Goal: Find specific page/section: Find specific page/section

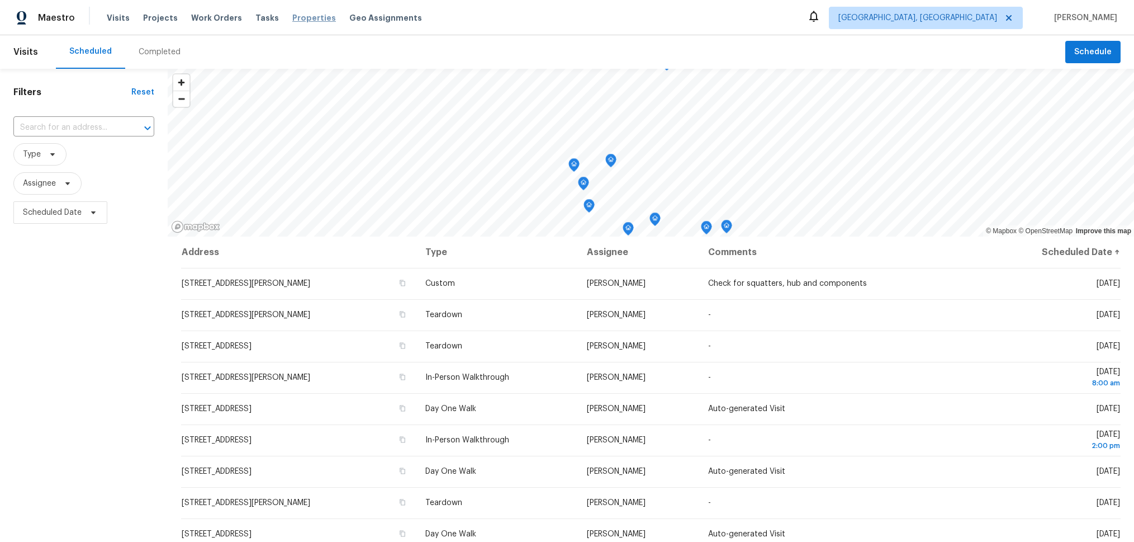
click at [301, 16] on span "Properties" at bounding box center [314, 17] width 44 height 11
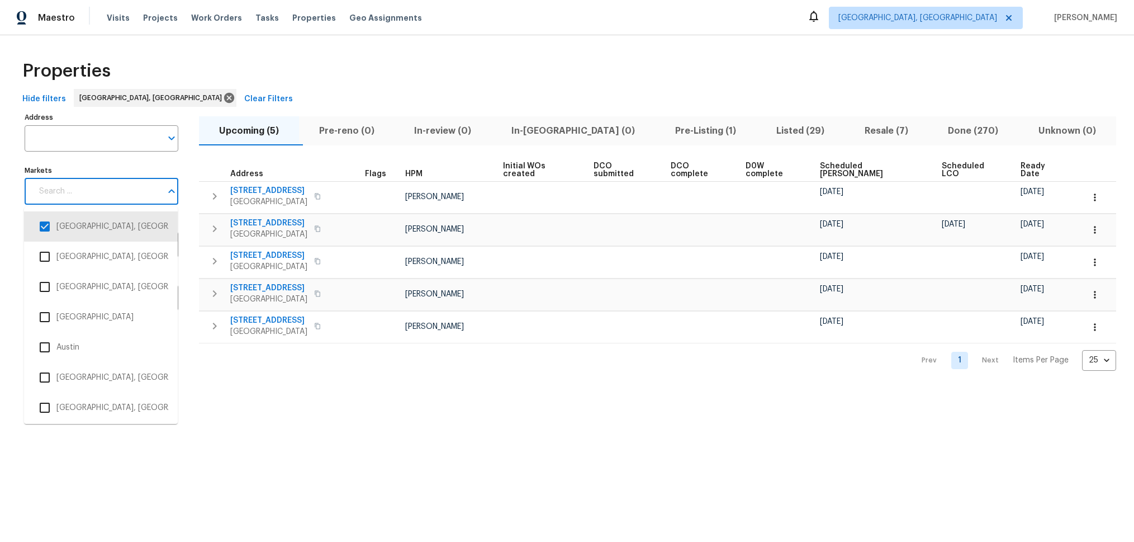
click at [111, 192] on input "Markets" at bounding box center [96, 191] width 129 height 26
type input "mia"
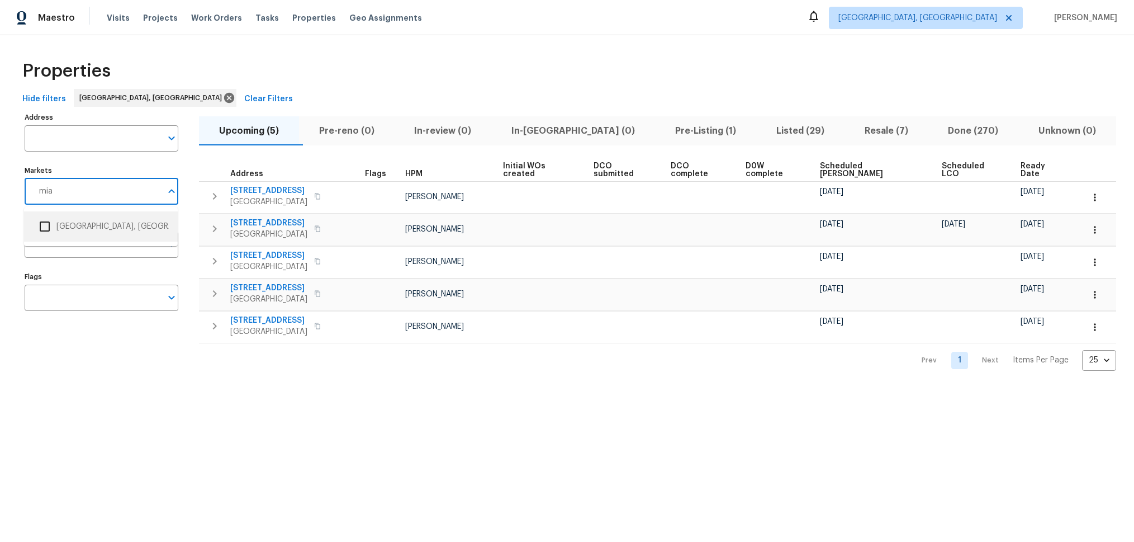
click at [86, 227] on li "[GEOGRAPHIC_DATA], [GEOGRAPHIC_DATA]" at bounding box center [101, 226] width 136 height 23
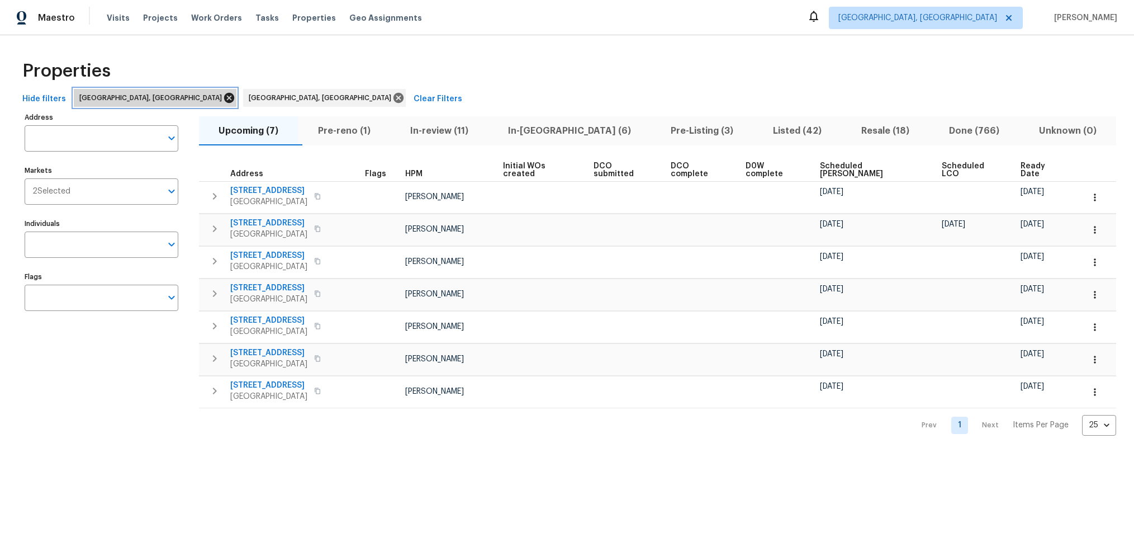
click at [224, 97] on icon at bounding box center [229, 98] width 10 height 10
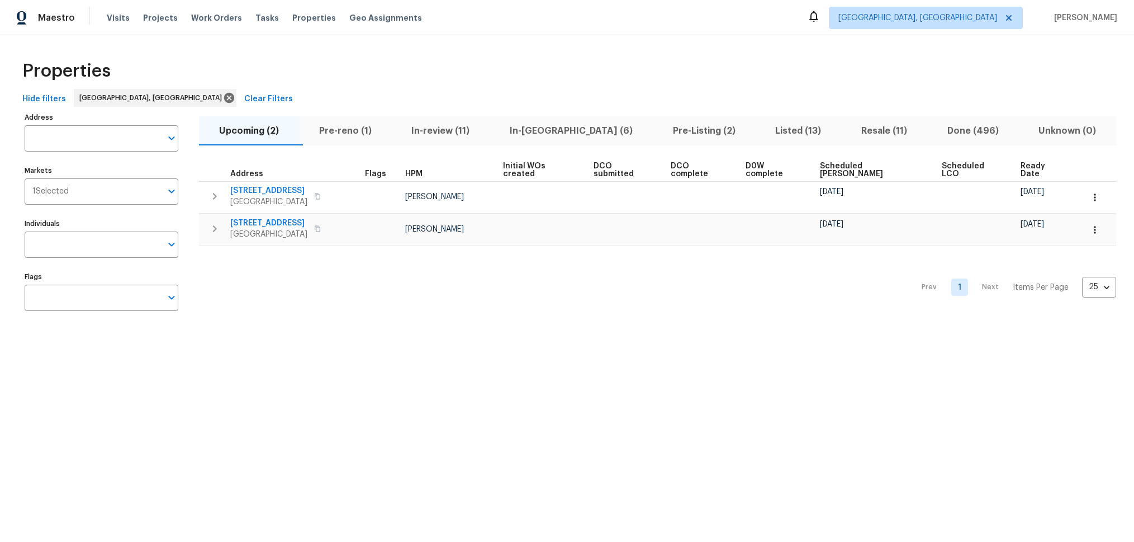
click at [762, 129] on span "Listed (13)" at bounding box center [798, 131] width 73 height 16
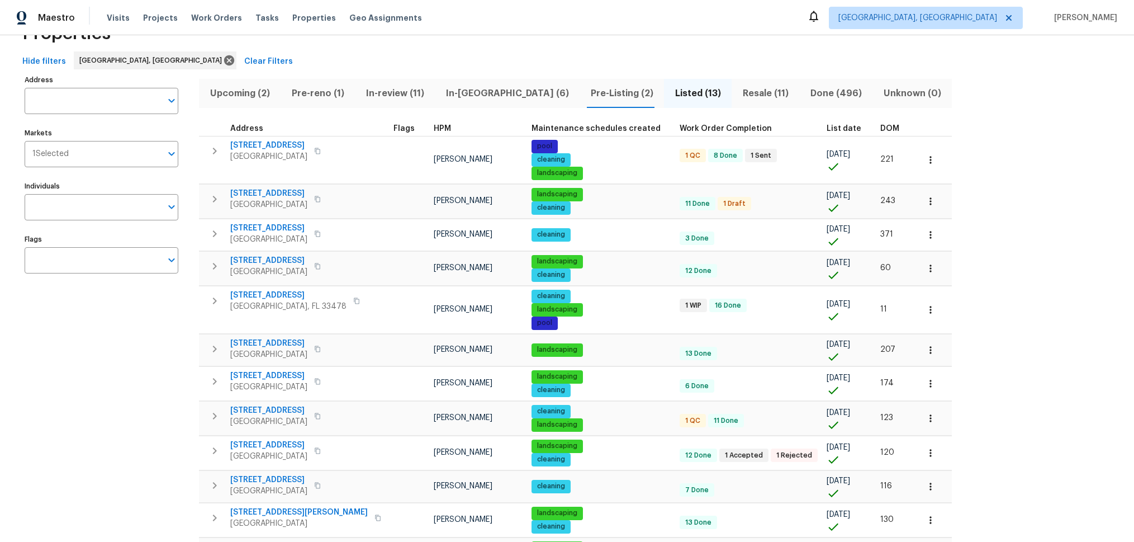
scroll to position [26, 0]
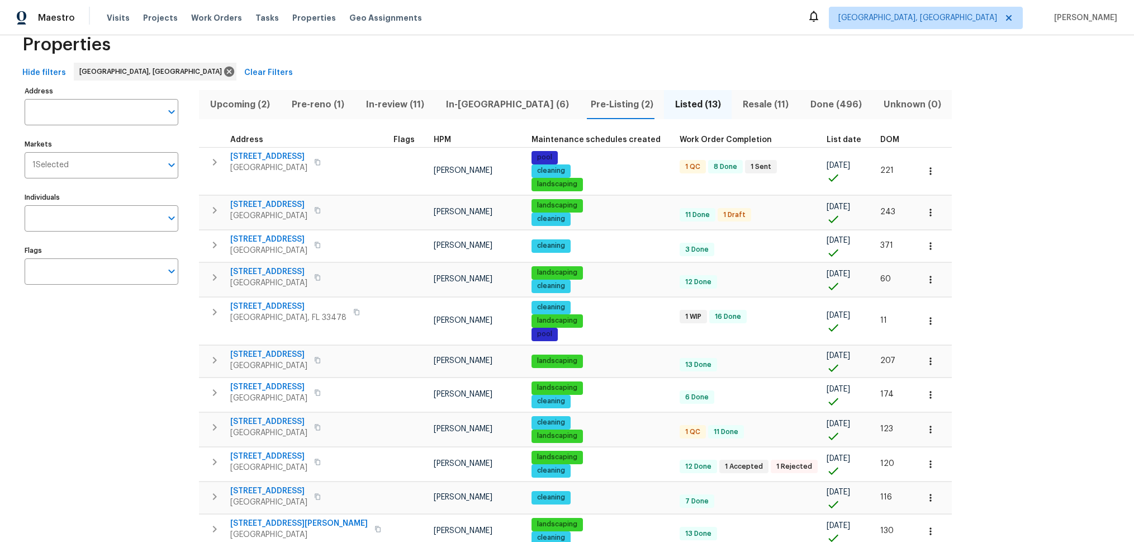
click at [738, 100] on span "Resale (11)" at bounding box center [765, 105] width 54 height 16
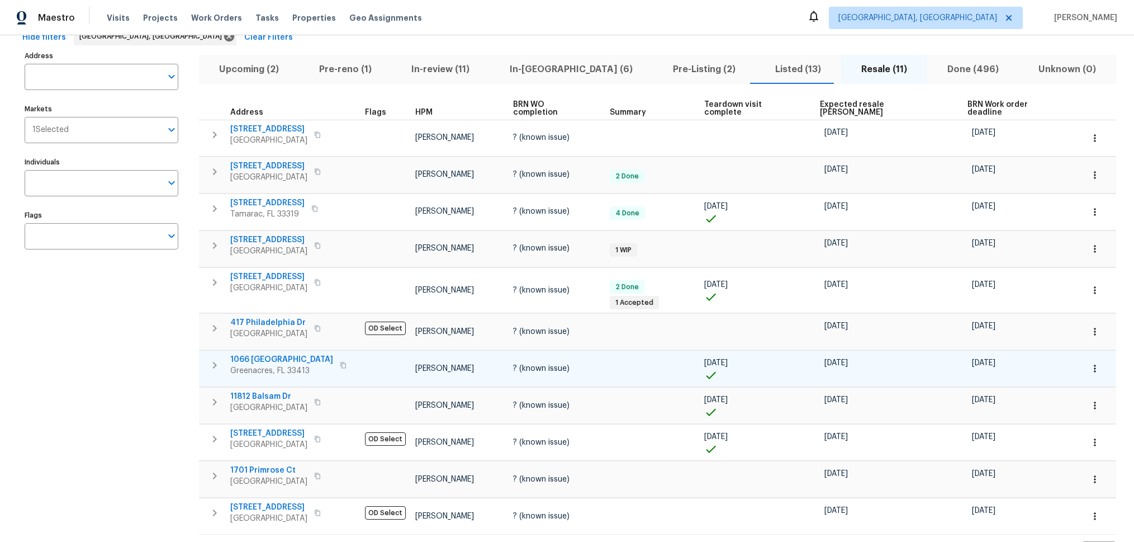
scroll to position [60, 0]
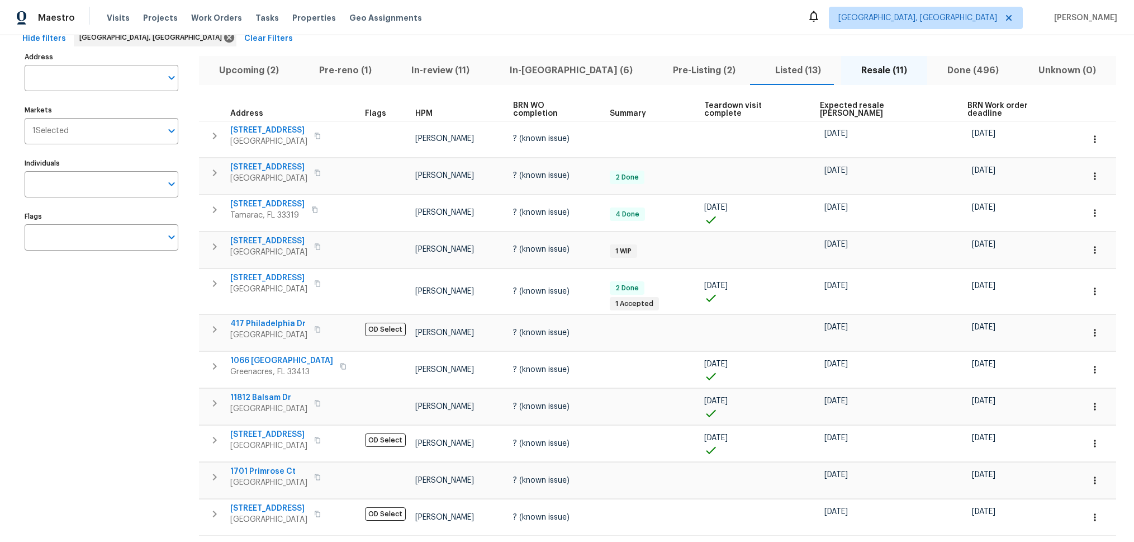
click at [660, 69] on span "Pre-Listing (2)" at bounding box center [704, 71] width 89 height 16
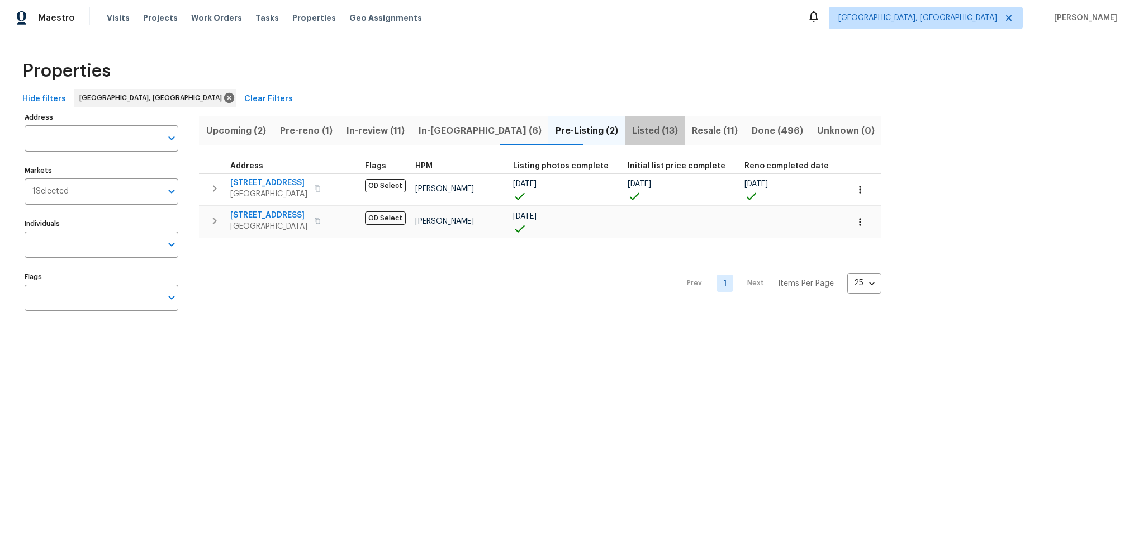
click at [632, 129] on span "Listed (13)" at bounding box center [655, 131] width 46 height 16
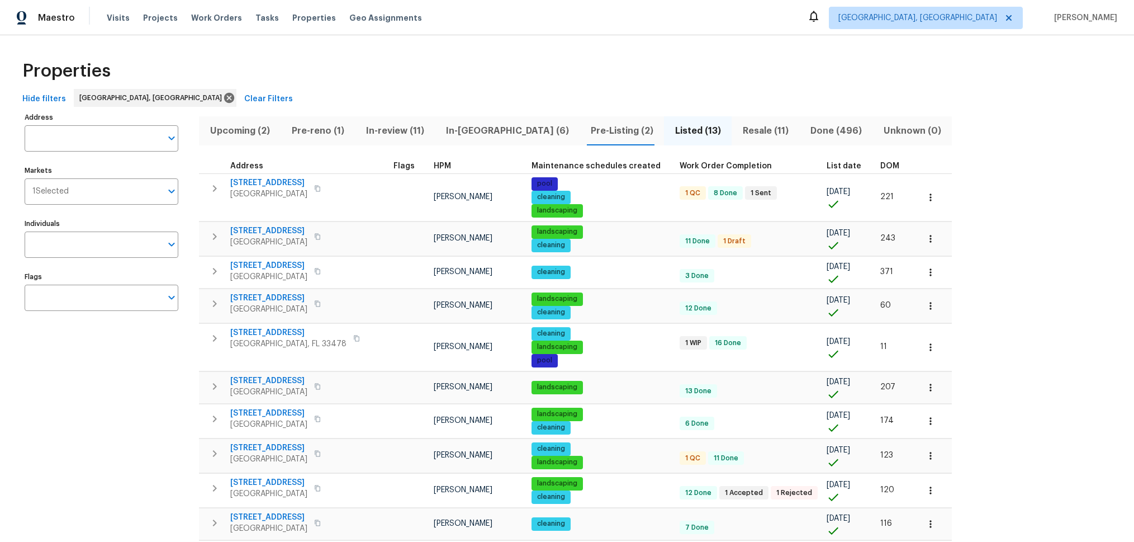
click at [586, 128] on span "Pre-Listing (2)" at bounding box center [621, 131] width 71 height 16
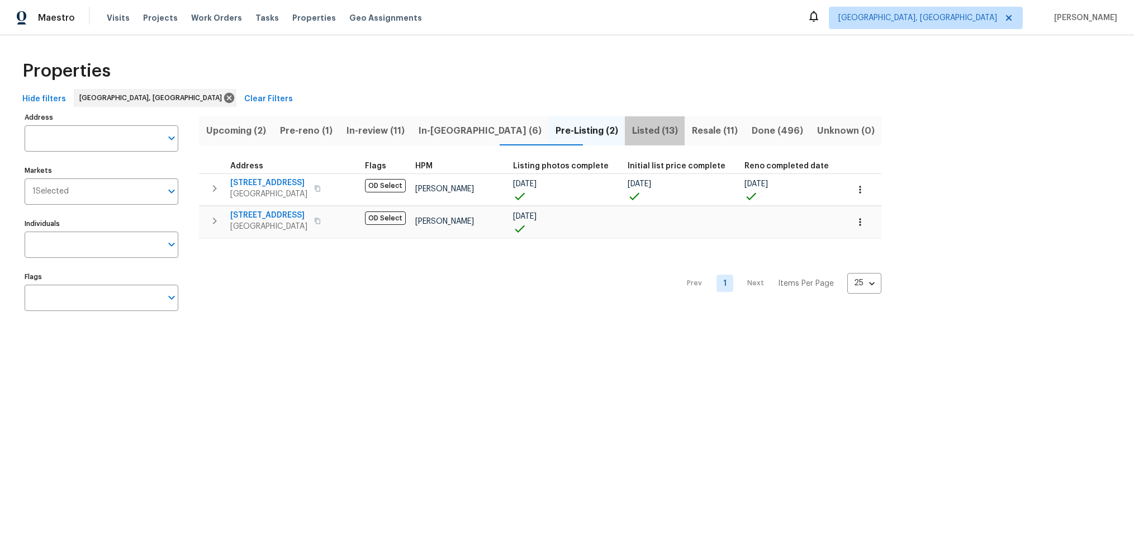
click at [632, 127] on span "Listed (13)" at bounding box center [655, 131] width 46 height 16
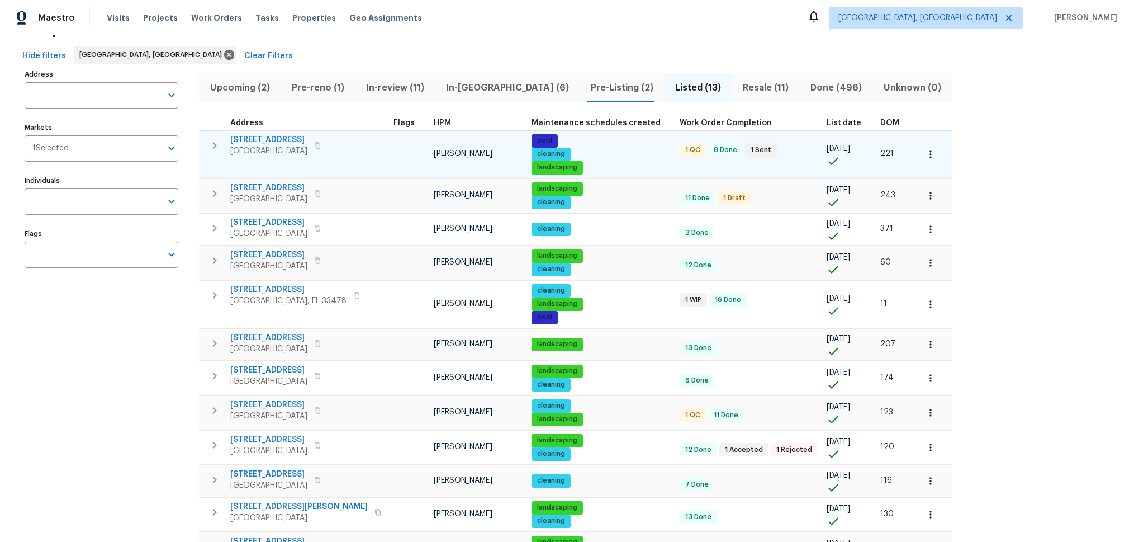
scroll to position [30, 0]
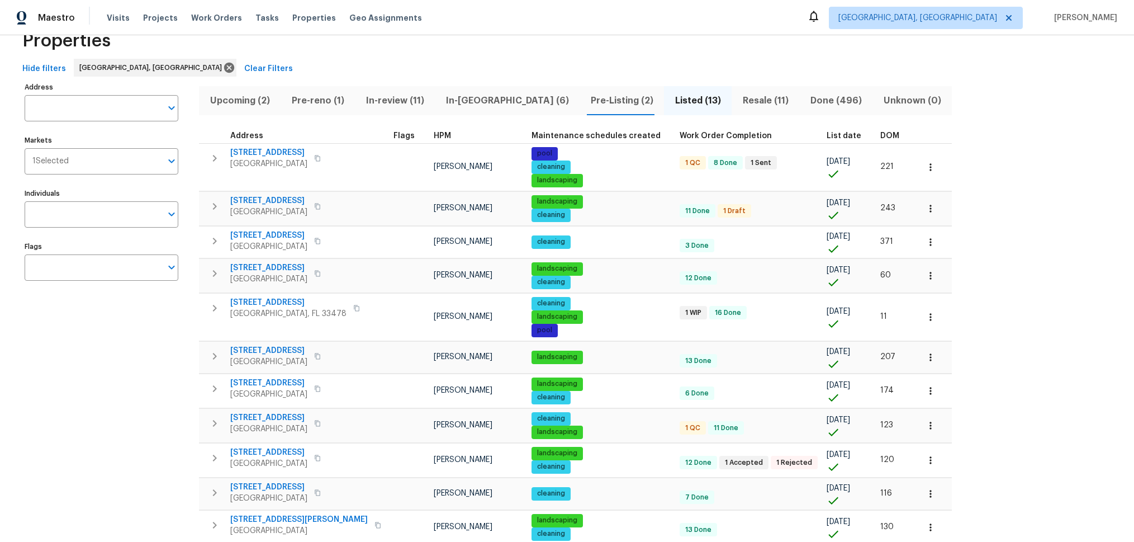
click at [738, 96] on span "Resale (11)" at bounding box center [765, 101] width 54 height 16
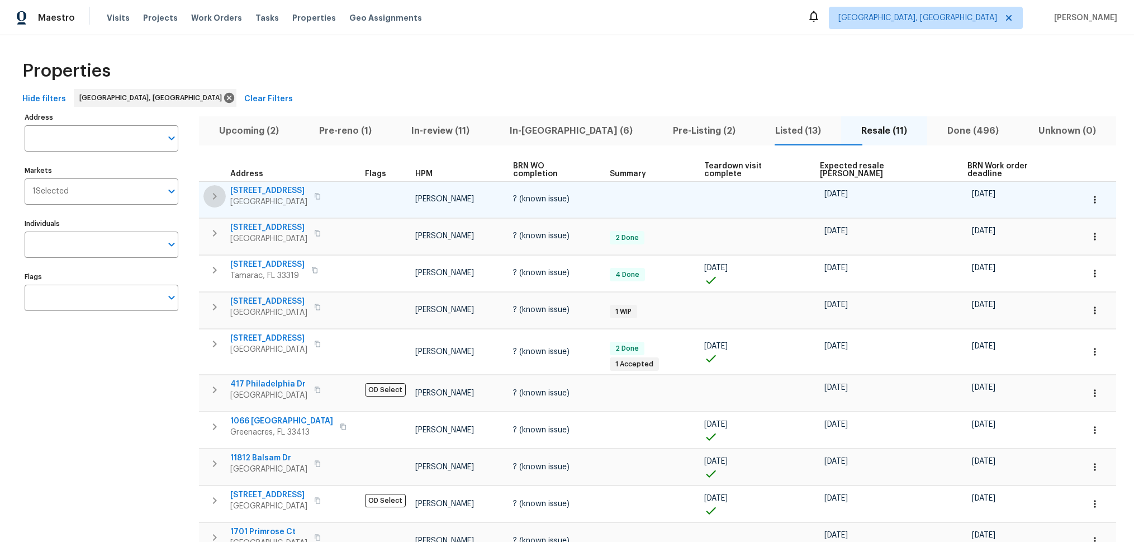
click at [213, 189] on icon "button" at bounding box center [214, 195] width 13 height 13
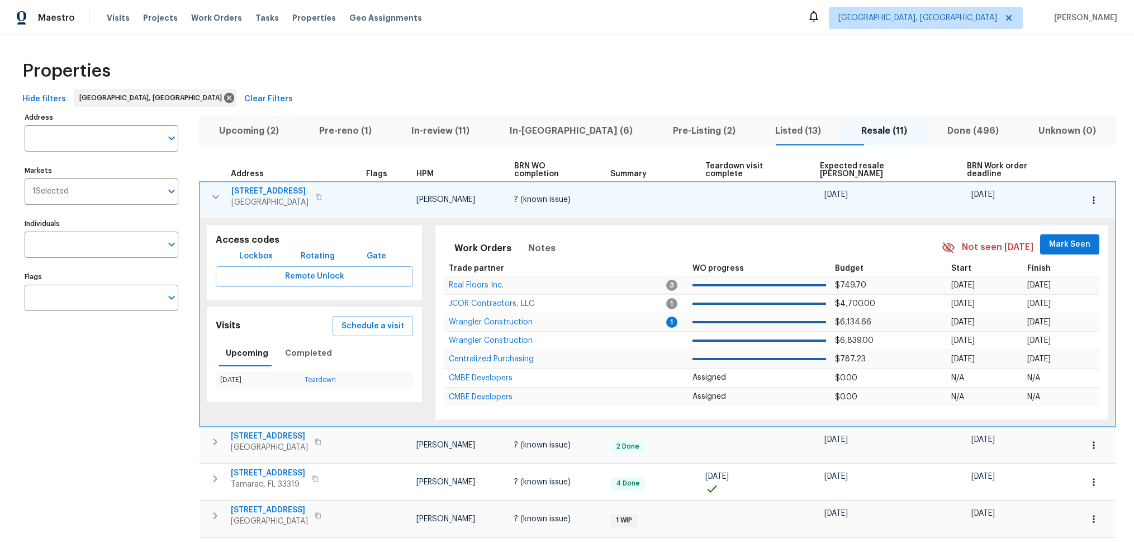
click at [213, 195] on icon "button" at bounding box center [215, 197] width 7 height 4
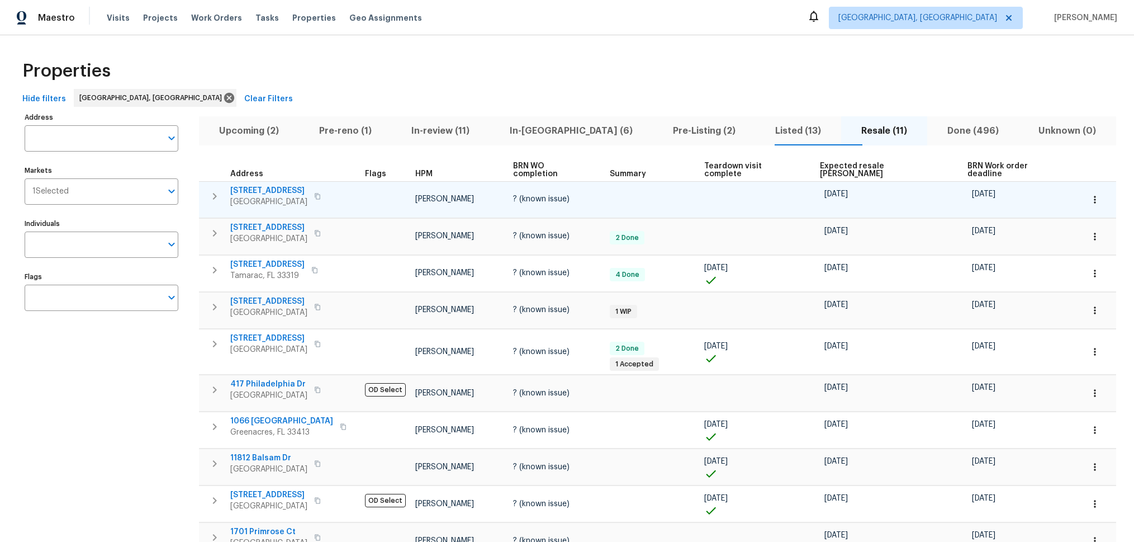
click at [213, 189] on icon "button" at bounding box center [214, 195] width 13 height 13
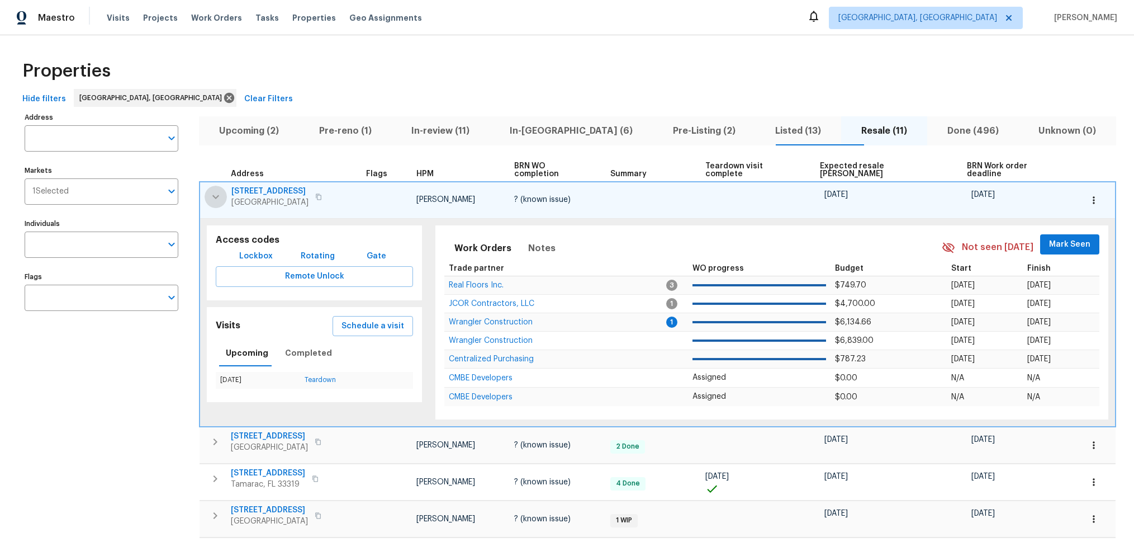
click at [213, 195] on icon "button" at bounding box center [215, 197] width 7 height 4
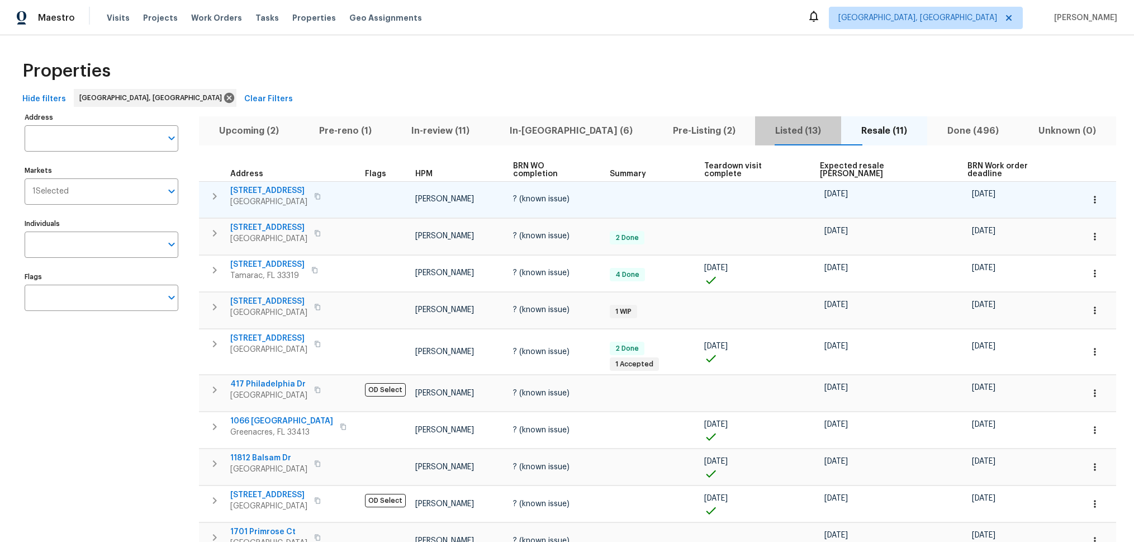
click at [762, 126] on span "Listed (13)" at bounding box center [798, 131] width 73 height 16
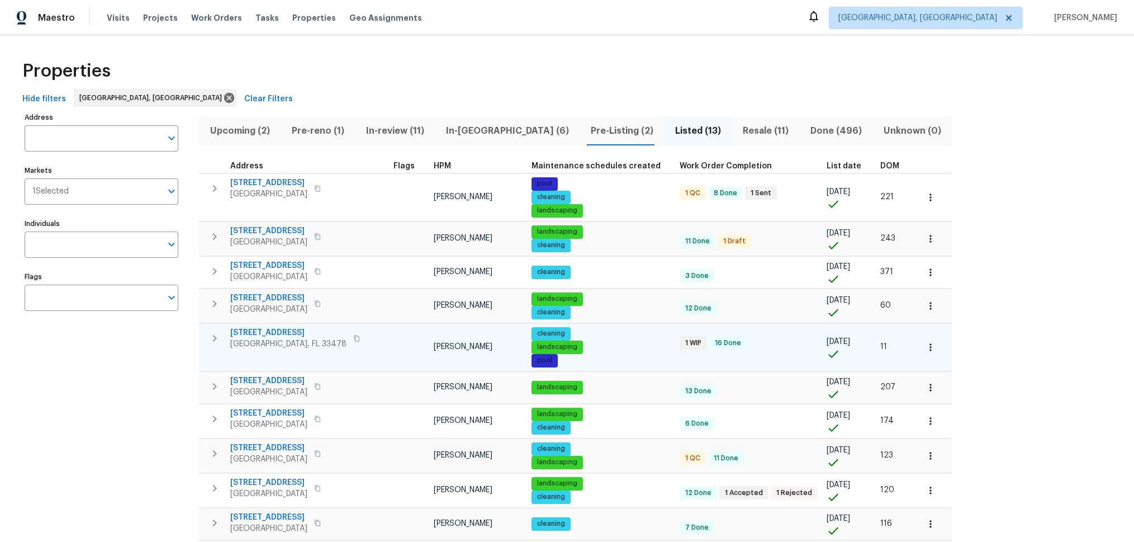
click at [216, 340] on icon "button" at bounding box center [214, 337] width 13 height 13
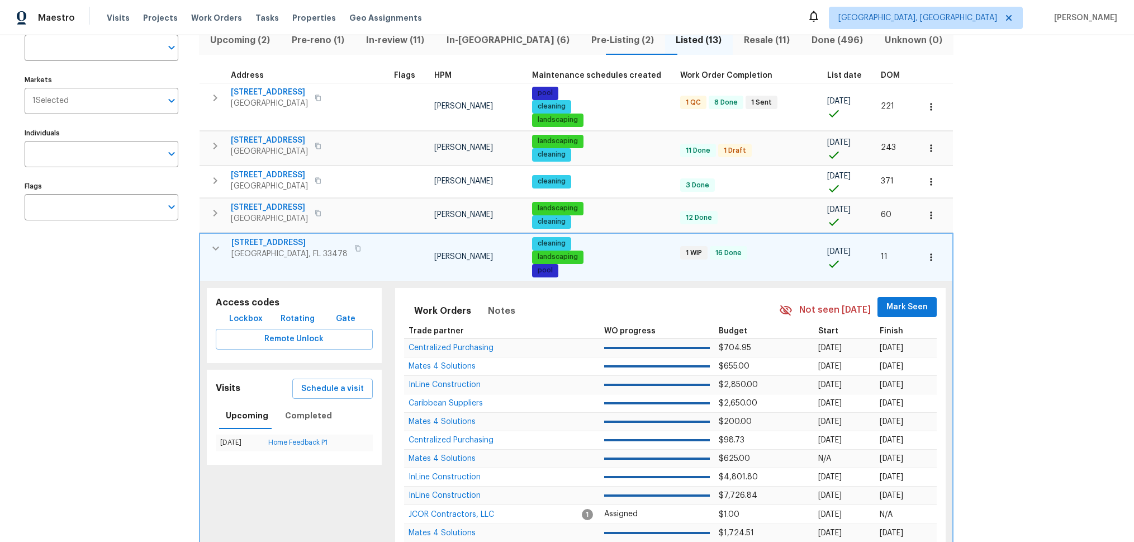
scroll to position [91, 0]
click at [309, 443] on link "Home Feedback P1" at bounding box center [297, 441] width 59 height 7
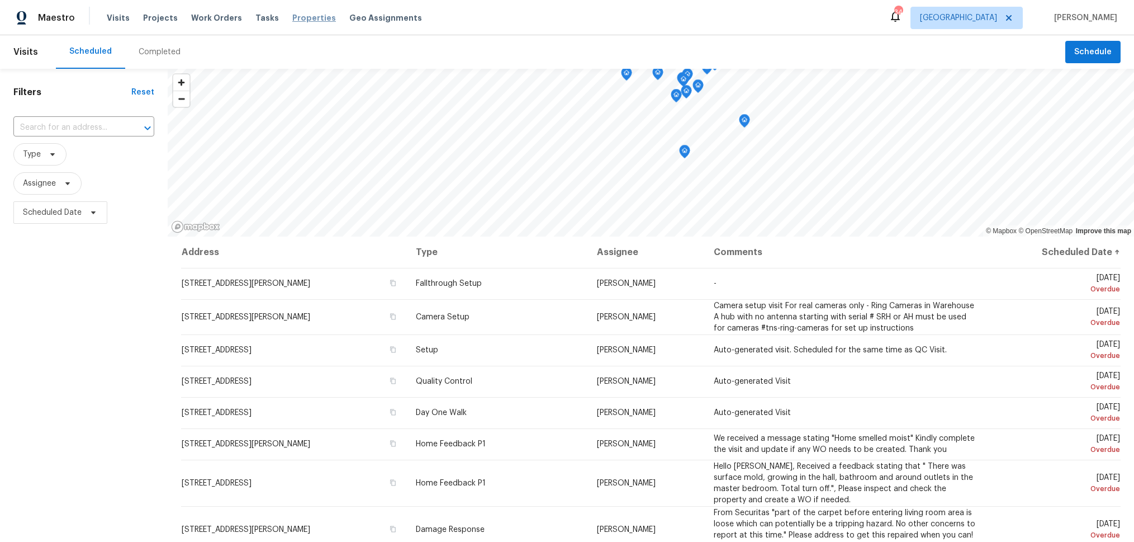
click at [297, 21] on span "Properties" at bounding box center [314, 17] width 44 height 11
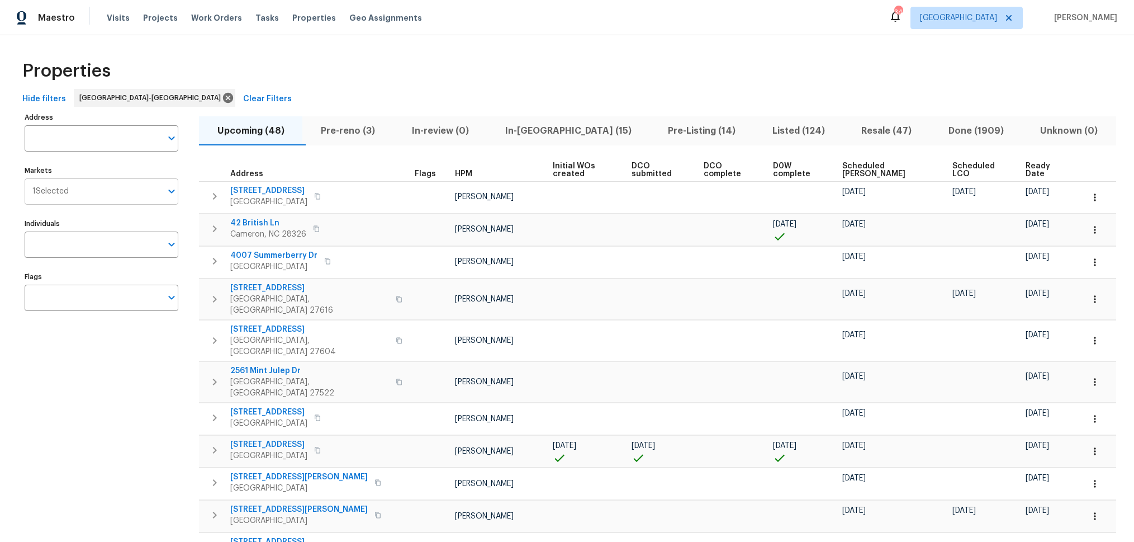
click at [96, 191] on input "Markets" at bounding box center [115, 191] width 93 height 26
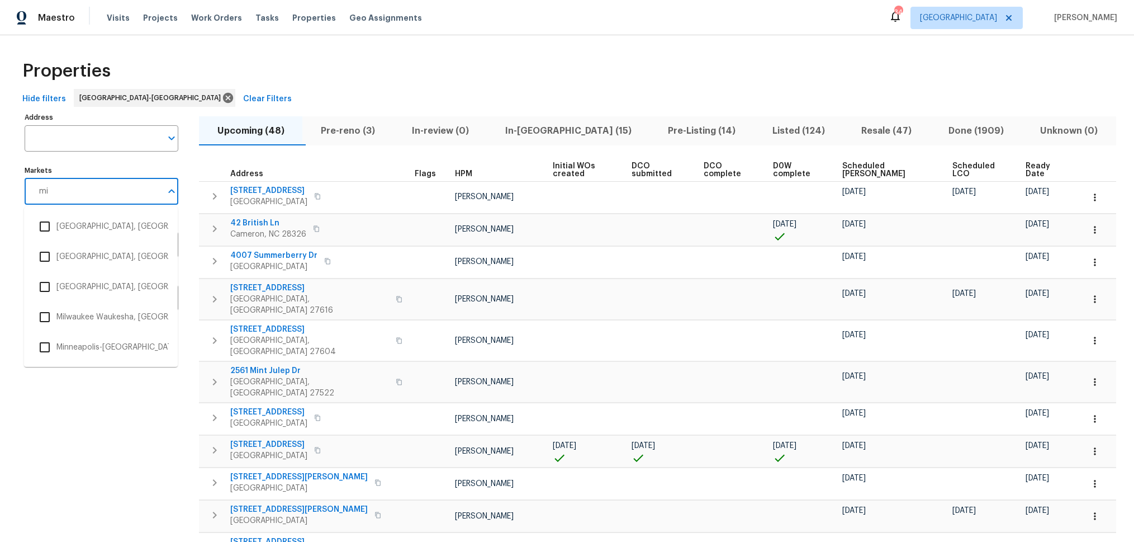
type input "mia"
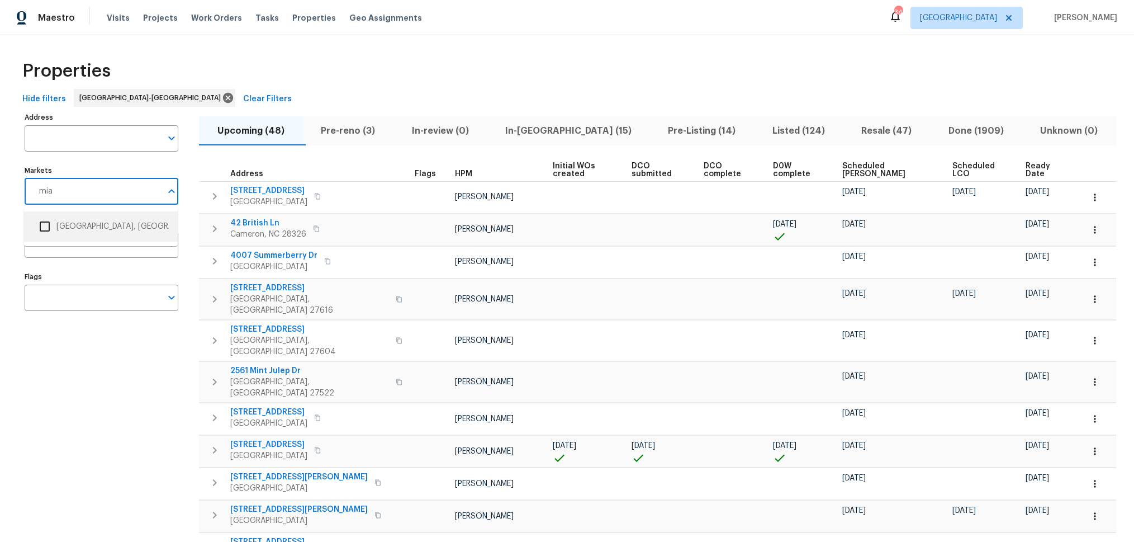
click at [68, 229] on li "Miami, FL" at bounding box center [101, 226] width 136 height 23
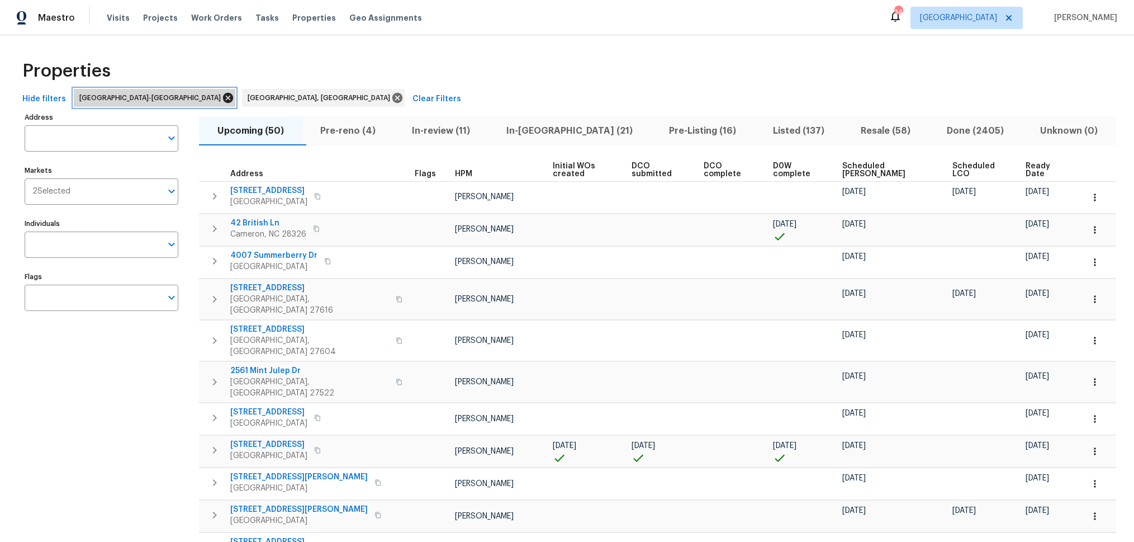
click at [223, 99] on icon at bounding box center [228, 98] width 10 height 10
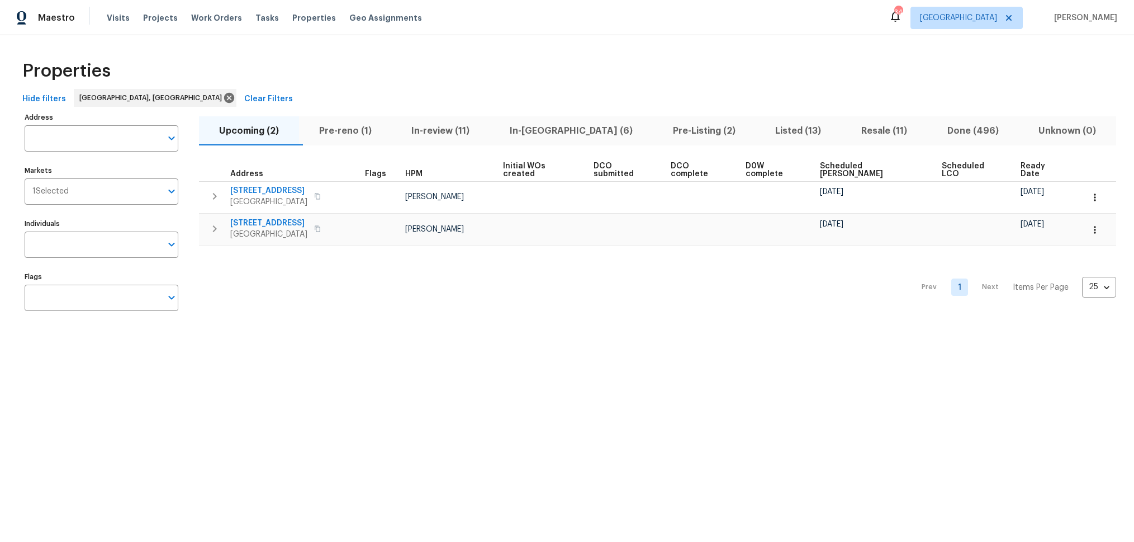
click at [762, 126] on span "Listed (13)" at bounding box center [798, 131] width 73 height 16
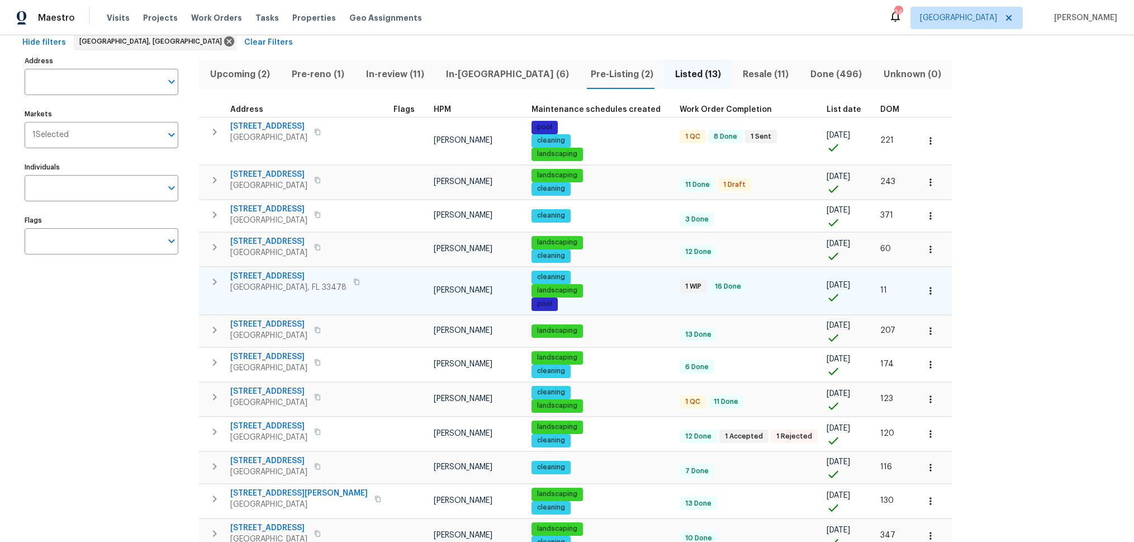
scroll to position [57, 0]
click at [215, 282] on icon "button" at bounding box center [215, 281] width 4 height 7
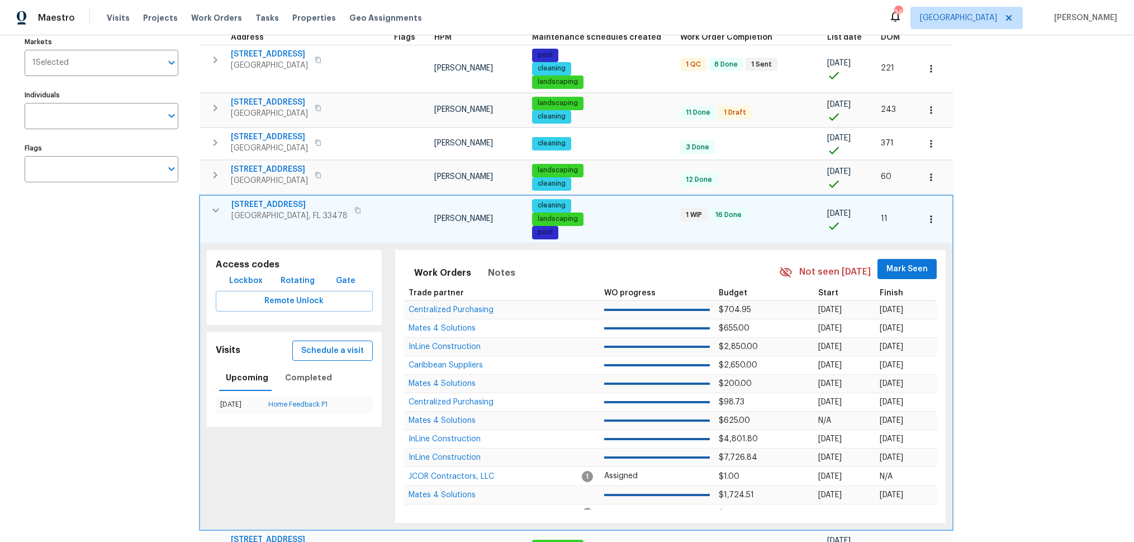
scroll to position [118, 0]
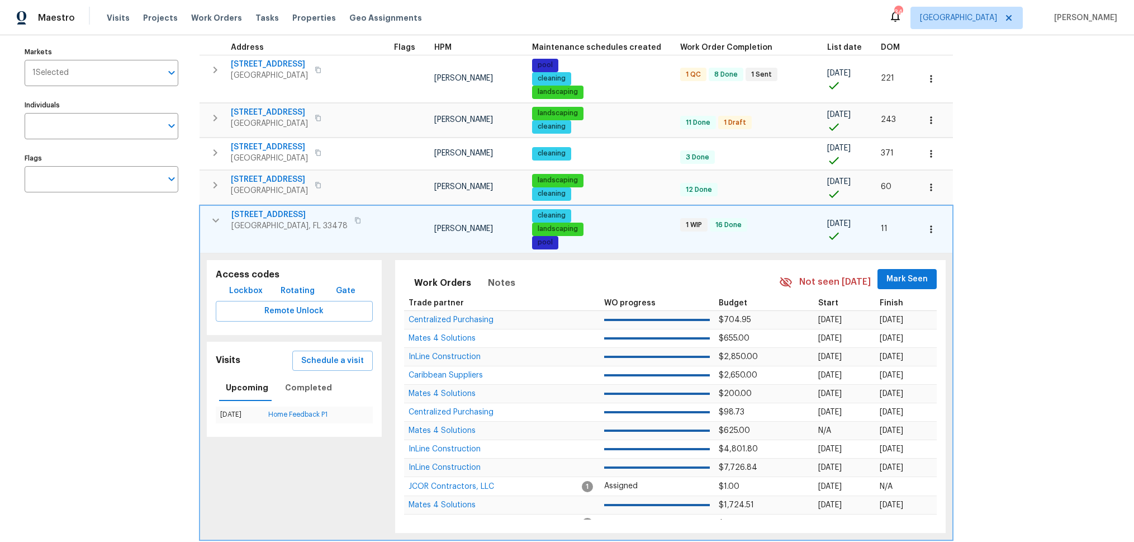
click at [275, 212] on span "15431 105th Dr N" at bounding box center [289, 214] width 116 height 11
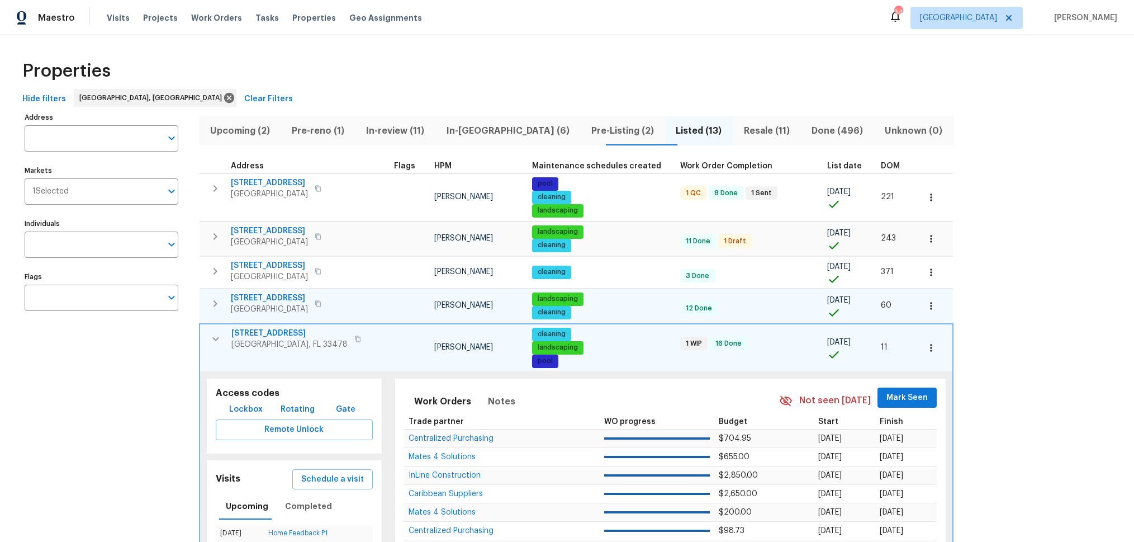
scroll to position [1, 0]
click at [739, 133] on span "Resale (11)" at bounding box center [766, 130] width 54 height 16
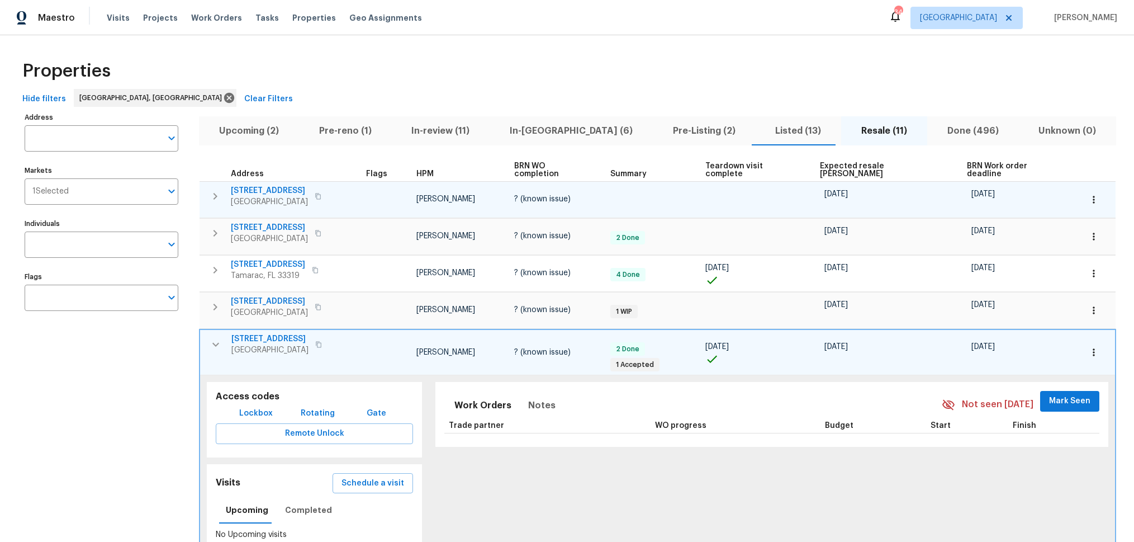
click at [284, 185] on span "11087 NW 46th Dr" at bounding box center [269, 190] width 77 height 11
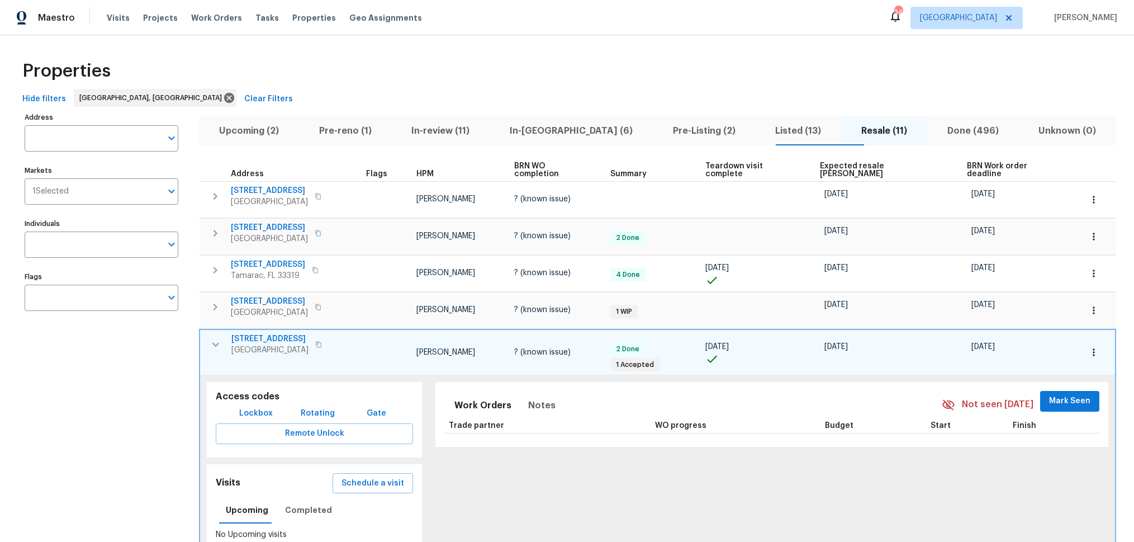
click at [217, 339] on icon "button" at bounding box center [215, 344] width 13 height 13
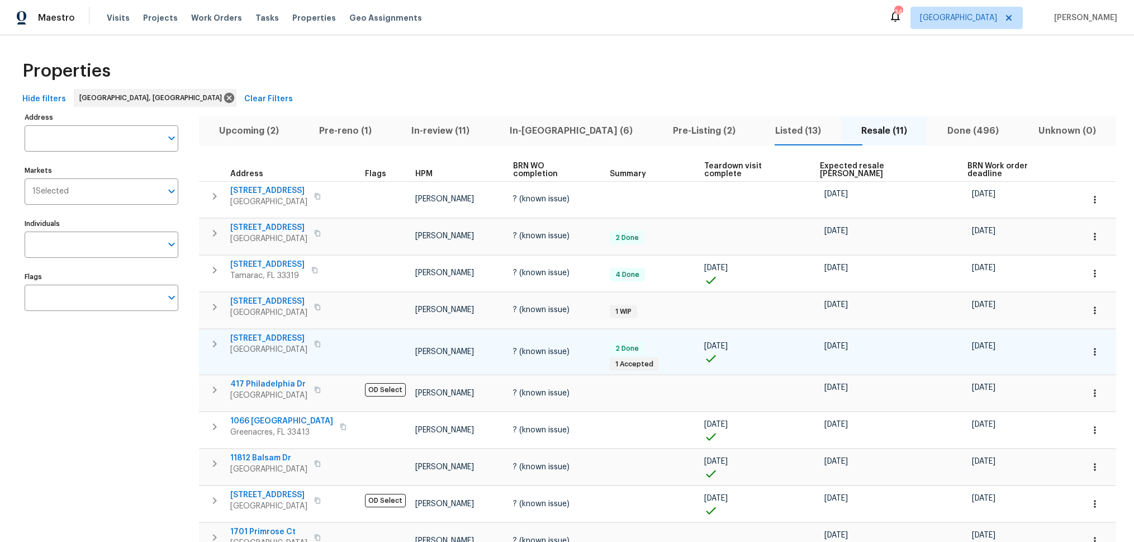
click at [762, 132] on span "Listed (13)" at bounding box center [798, 131] width 73 height 16
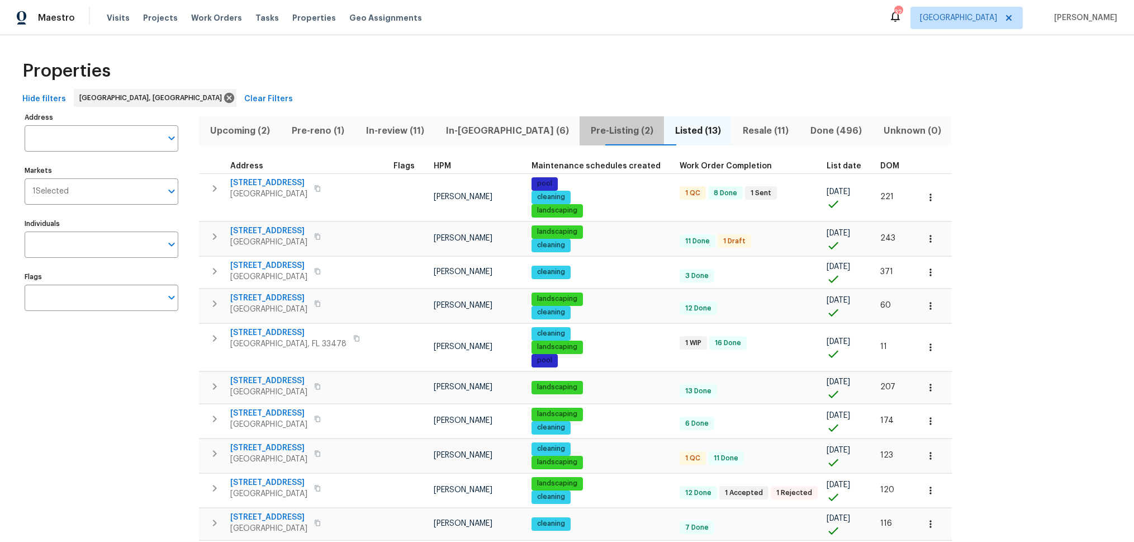
click at [586, 135] on span "Pre-Listing (2)" at bounding box center [621, 131] width 71 height 16
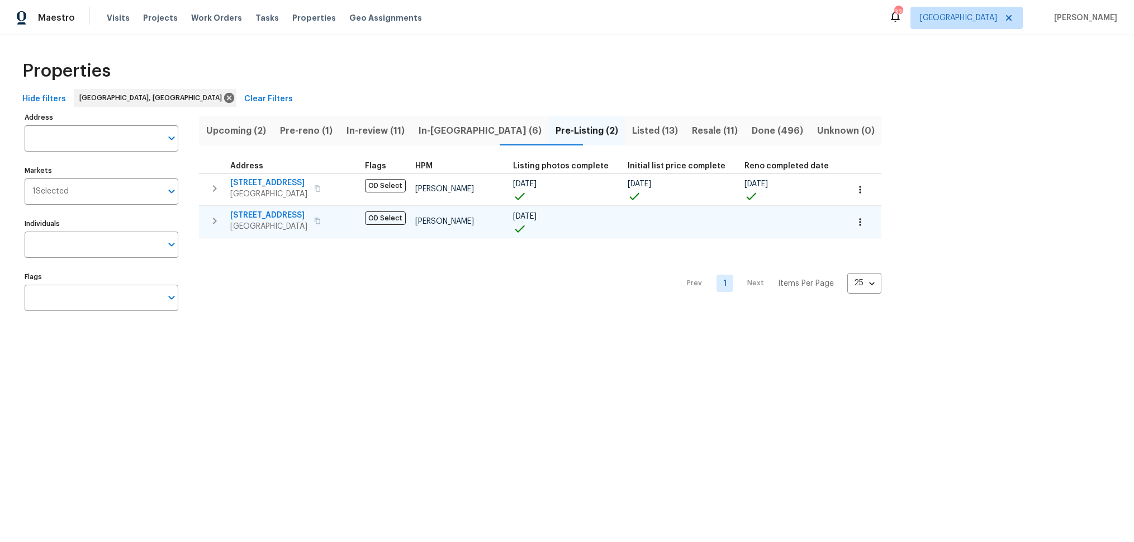
click at [275, 215] on span "12785 Meadowbreeze Dr" at bounding box center [268, 215] width 77 height 11
click at [692, 125] on span "Resale (11)" at bounding box center [714, 131] width 46 height 16
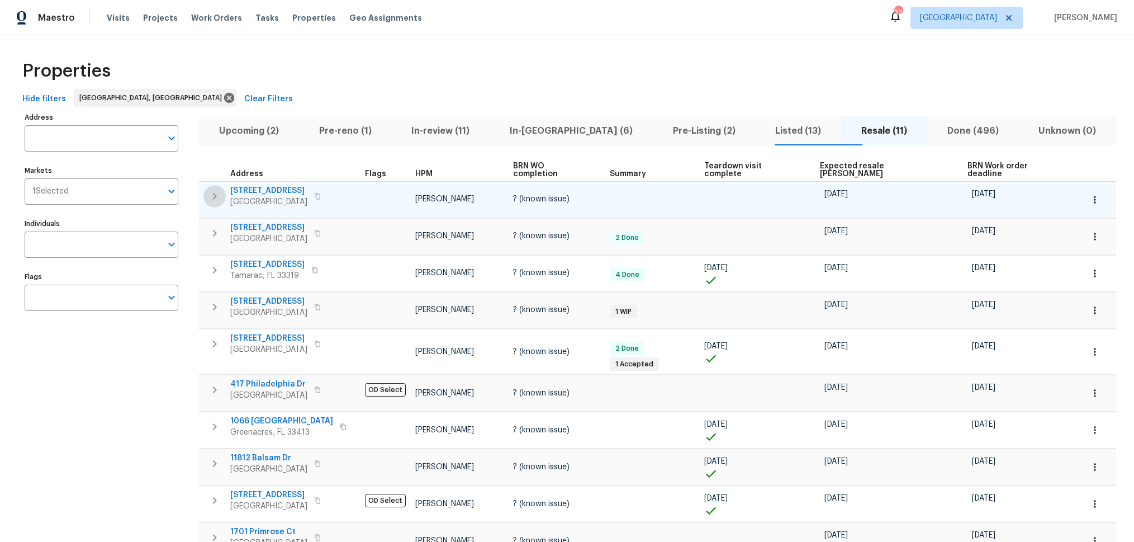
click at [215, 192] on icon "button" at bounding box center [214, 195] width 13 height 13
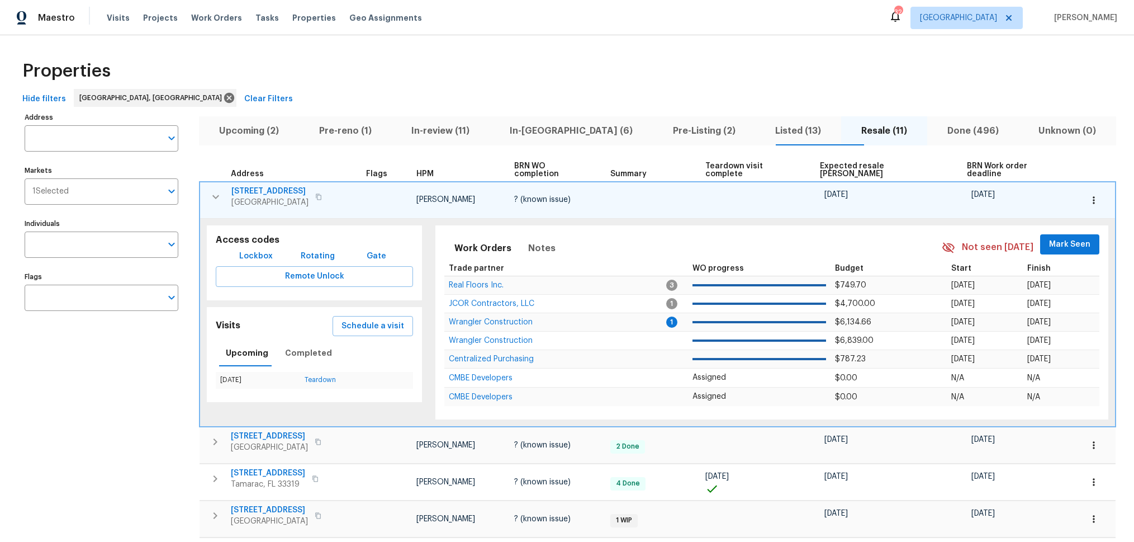
click at [1088, 195] on icon "button" at bounding box center [1093, 200] width 11 height 11
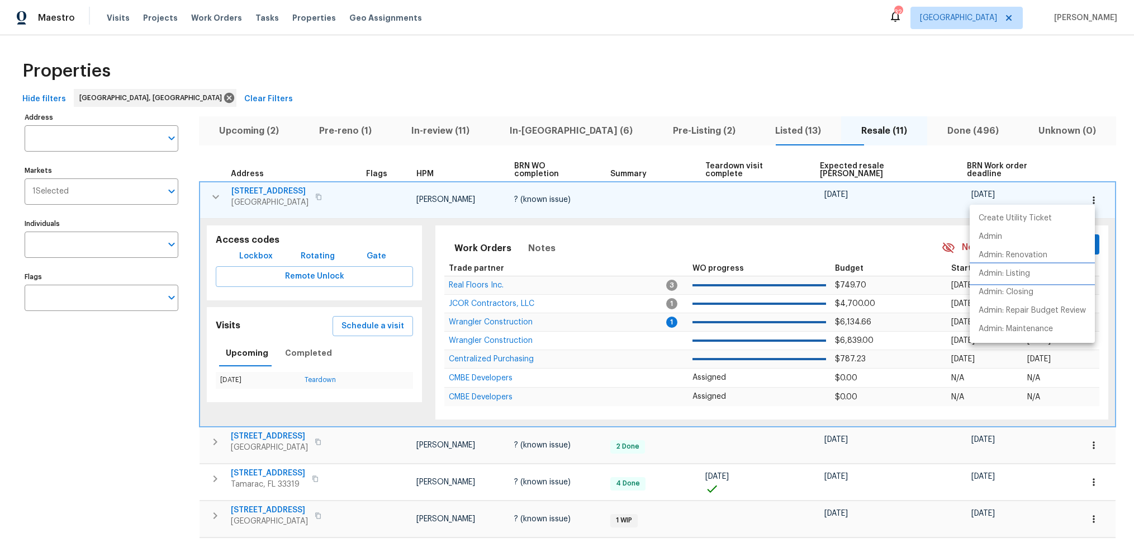
click at [1045, 275] on li "Admin: Listing" at bounding box center [1032, 273] width 125 height 18
click at [734, 133] on div at bounding box center [567, 271] width 1134 height 542
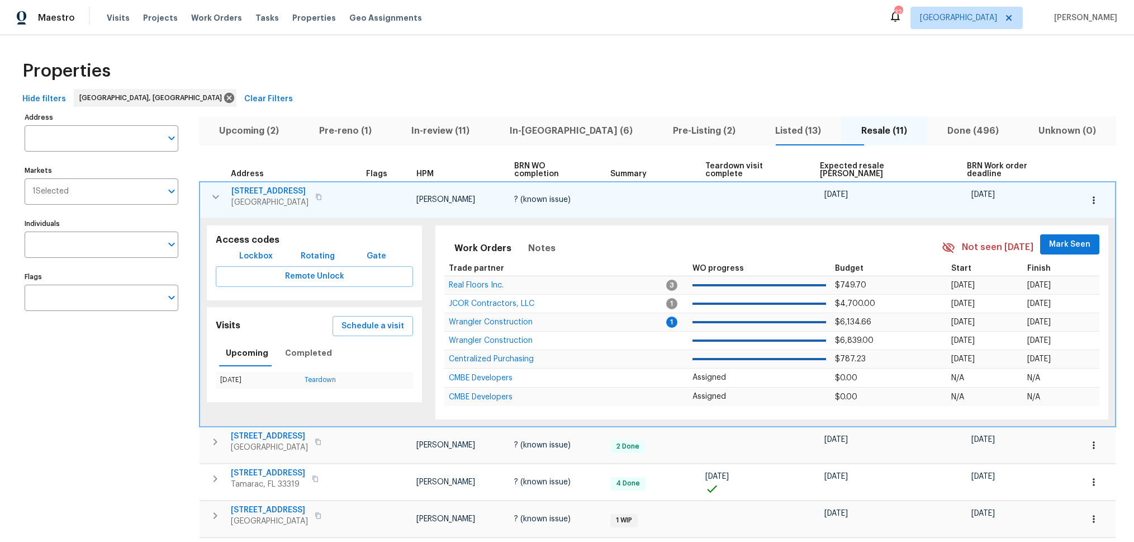
click at [762, 130] on span "Listed (13)" at bounding box center [798, 131] width 73 height 16
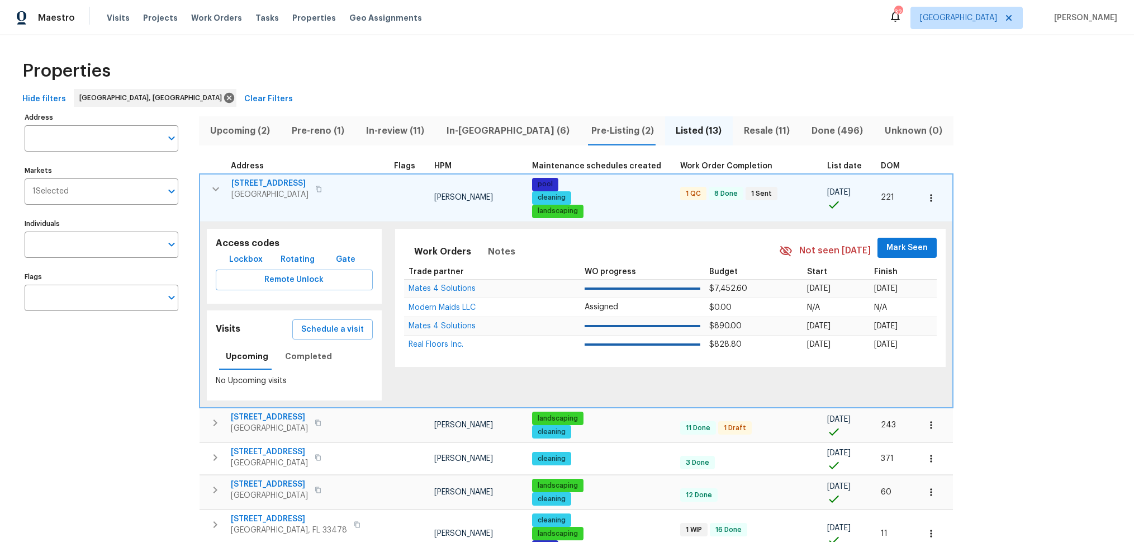
click at [212, 188] on icon "button" at bounding box center [215, 188] width 13 height 13
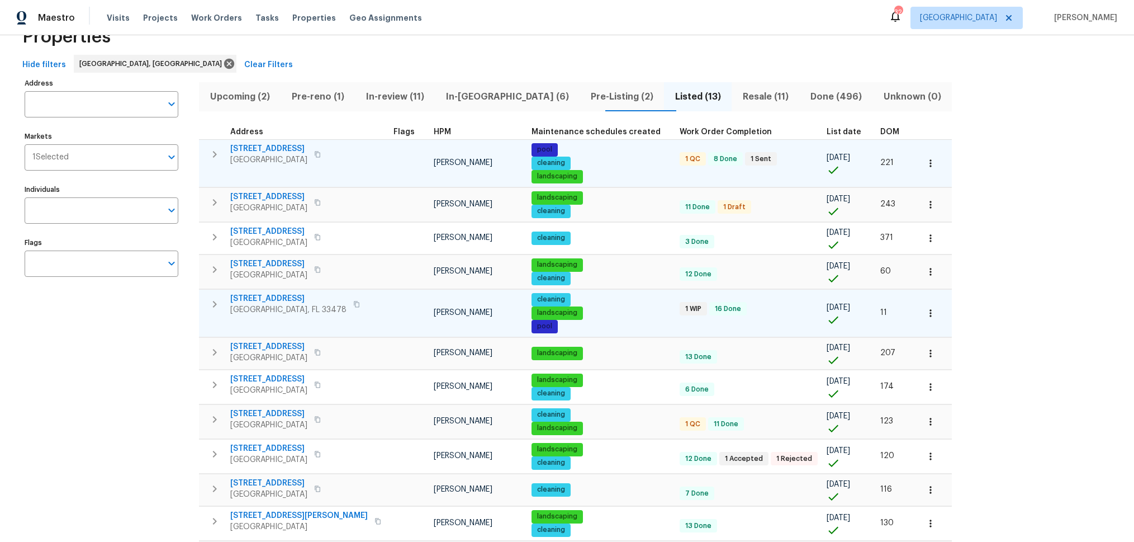
scroll to position [35, 0]
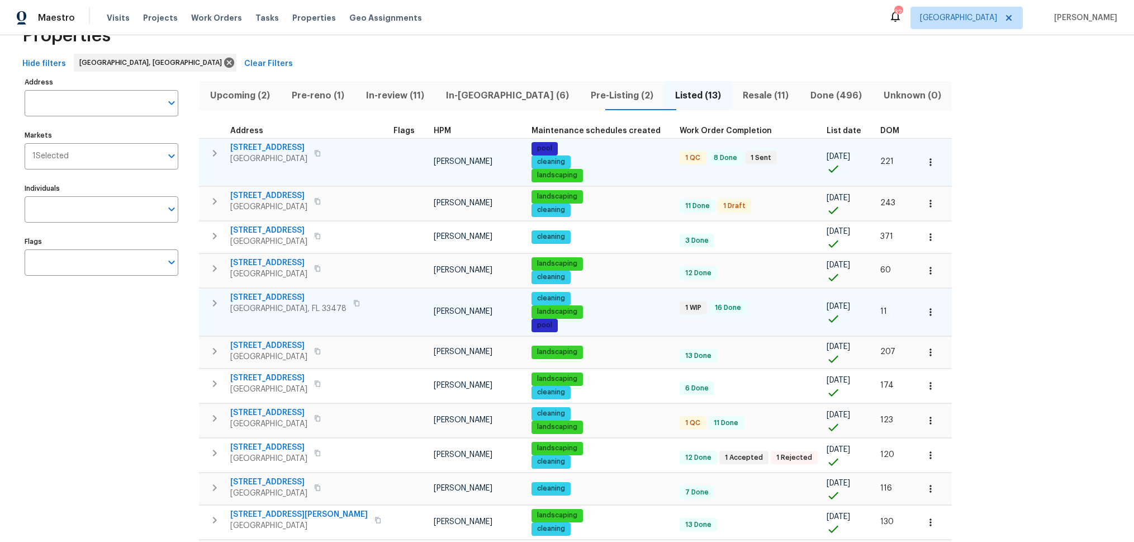
click at [211, 304] on icon "button" at bounding box center [214, 302] width 13 height 13
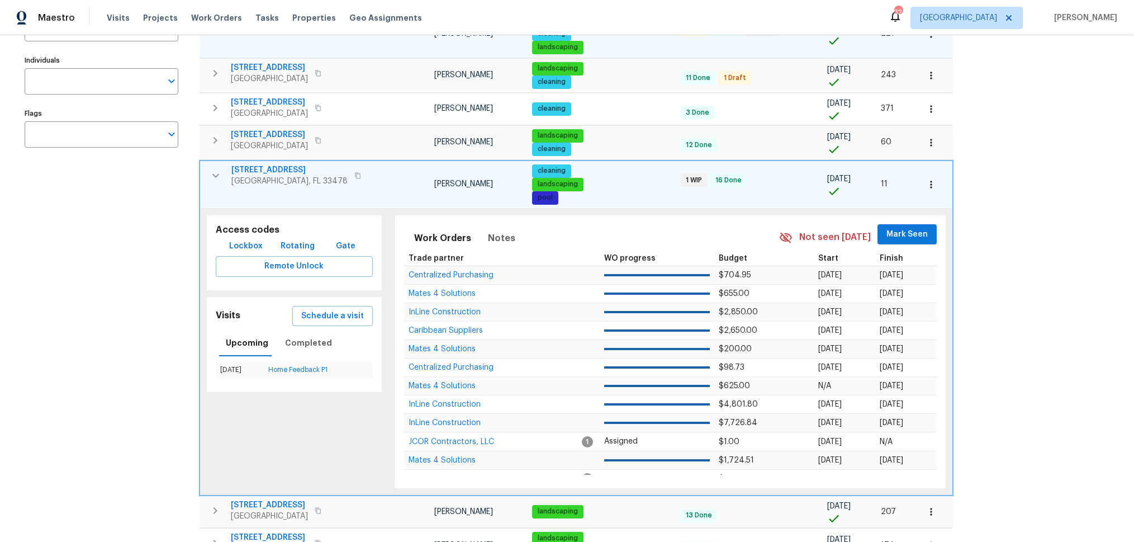
scroll to position [165, 0]
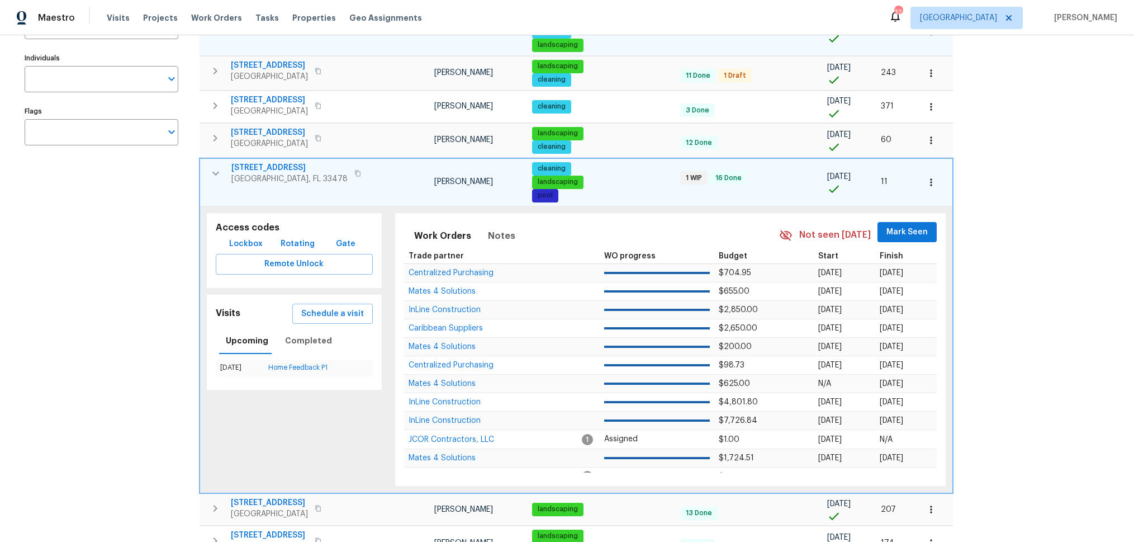
click at [926, 183] on icon "button" at bounding box center [931, 182] width 11 height 11
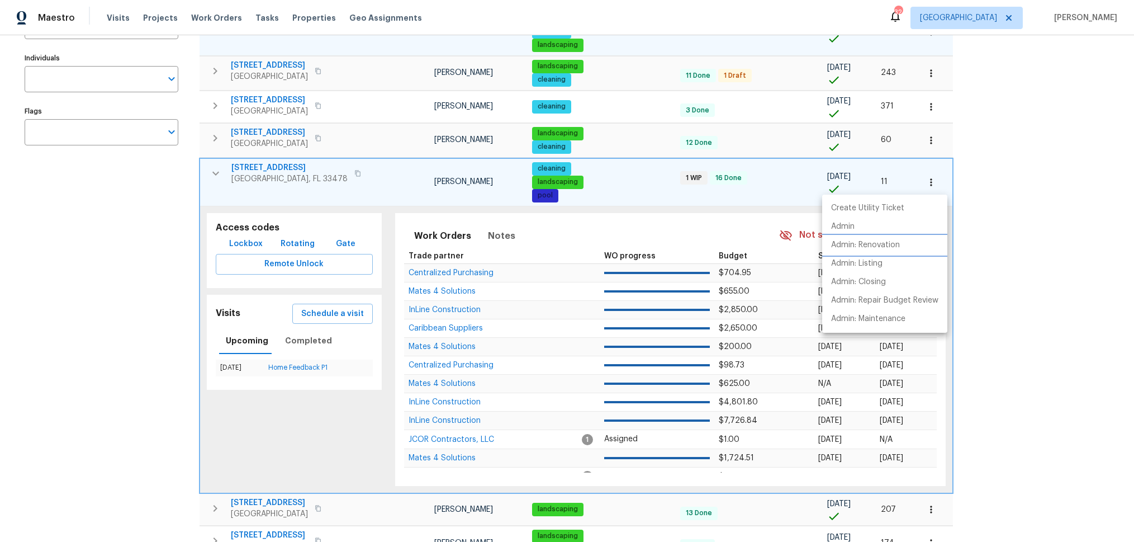
click at [883, 246] on p "Admin: Renovation" at bounding box center [865, 245] width 69 height 12
click at [1012, 178] on div at bounding box center [567, 271] width 1134 height 542
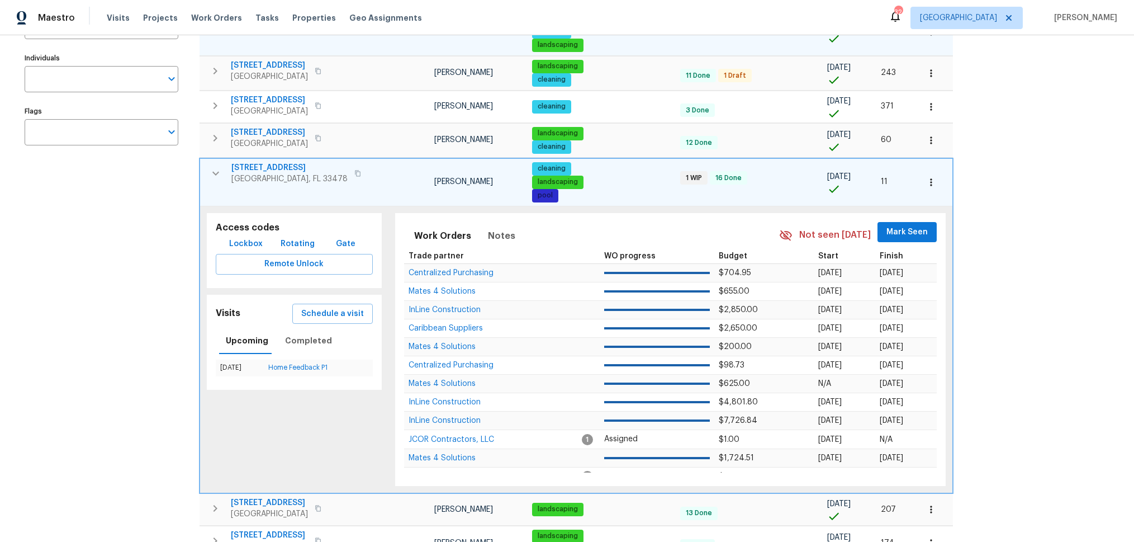
scroll to position [0, 0]
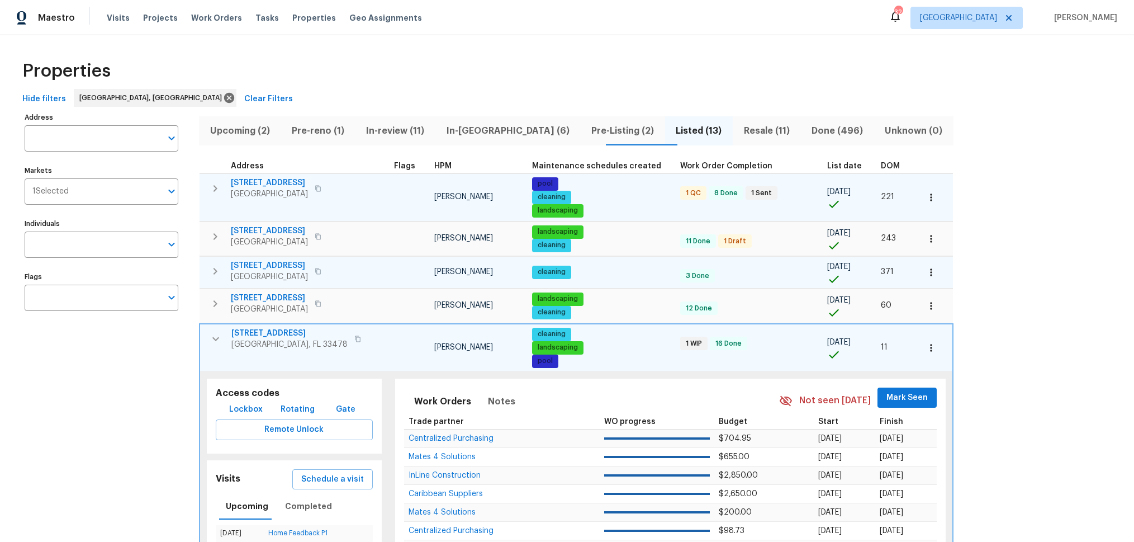
drag, startPoint x: 214, startPoint y: 336, endPoint x: 263, endPoint y: 271, distance: 82.2
click at [214, 336] on icon "button" at bounding box center [215, 338] width 13 height 13
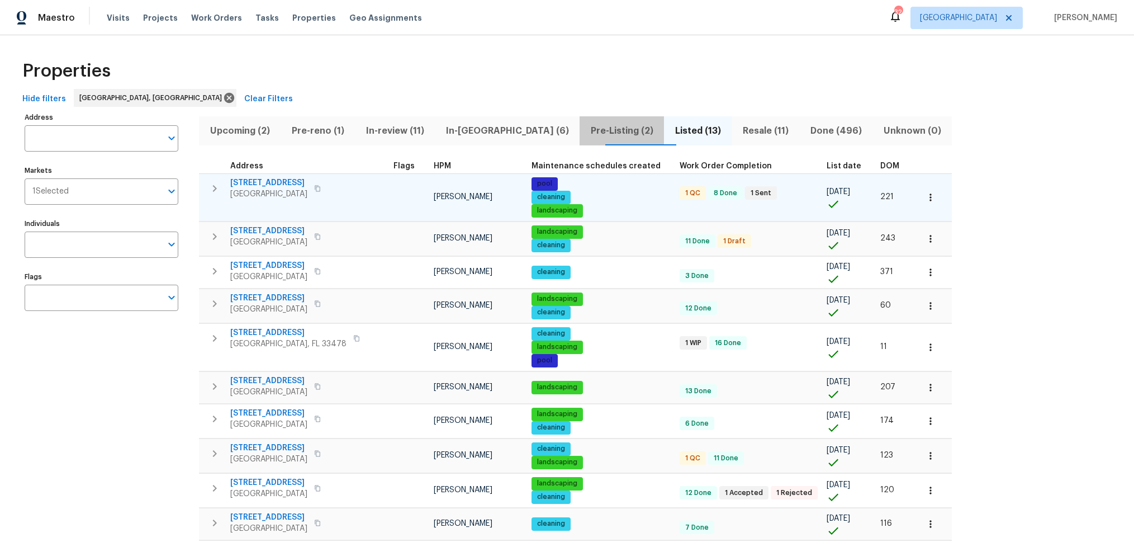
click at [586, 124] on span "Pre-Listing (2)" at bounding box center [621, 131] width 71 height 16
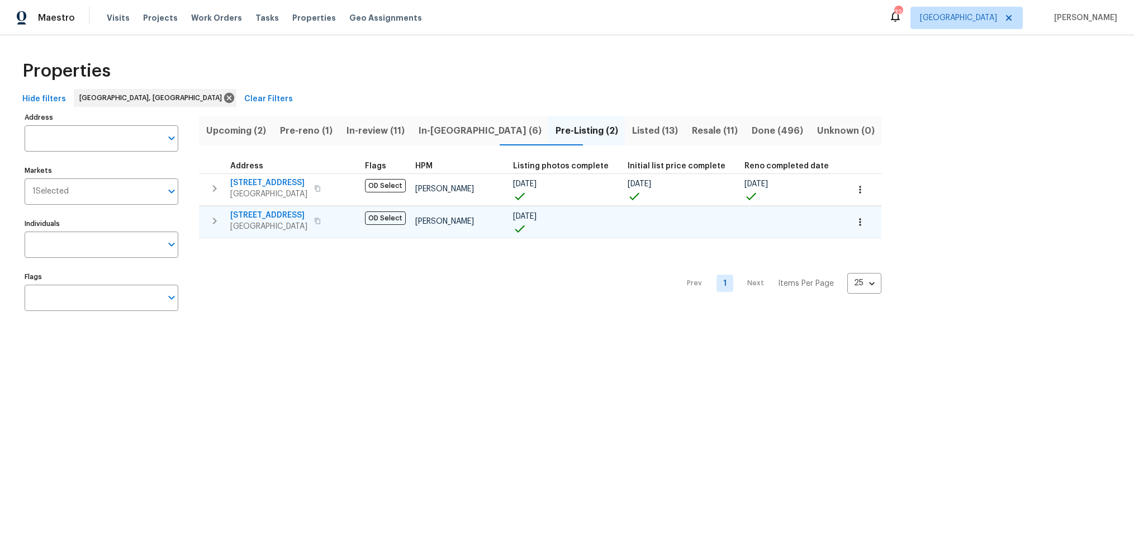
click at [855, 219] on icon "button" at bounding box center [860, 221] width 11 height 11
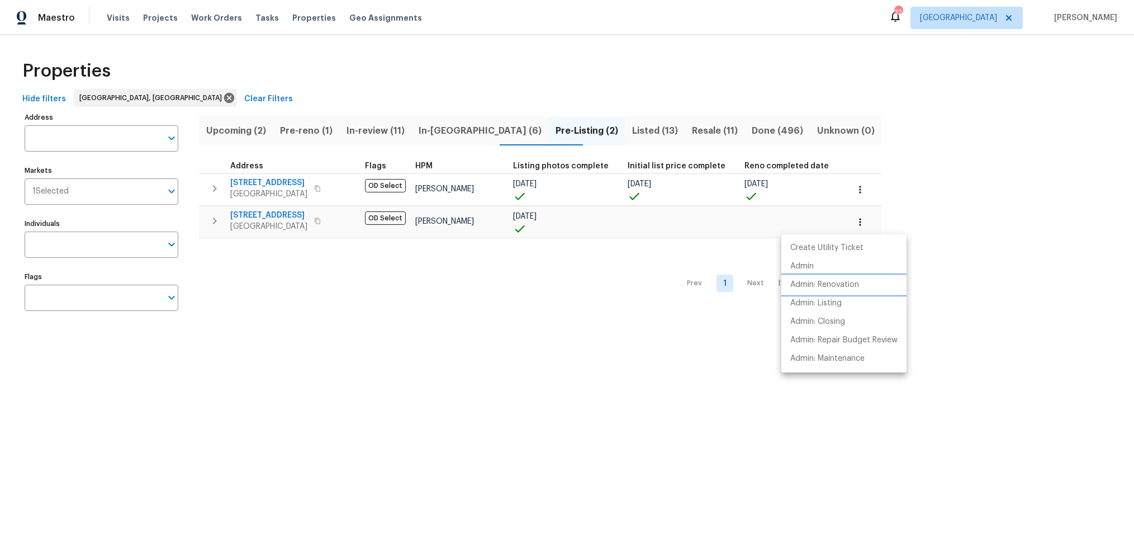
click at [851, 283] on p "Admin: Renovation" at bounding box center [824, 285] width 69 height 12
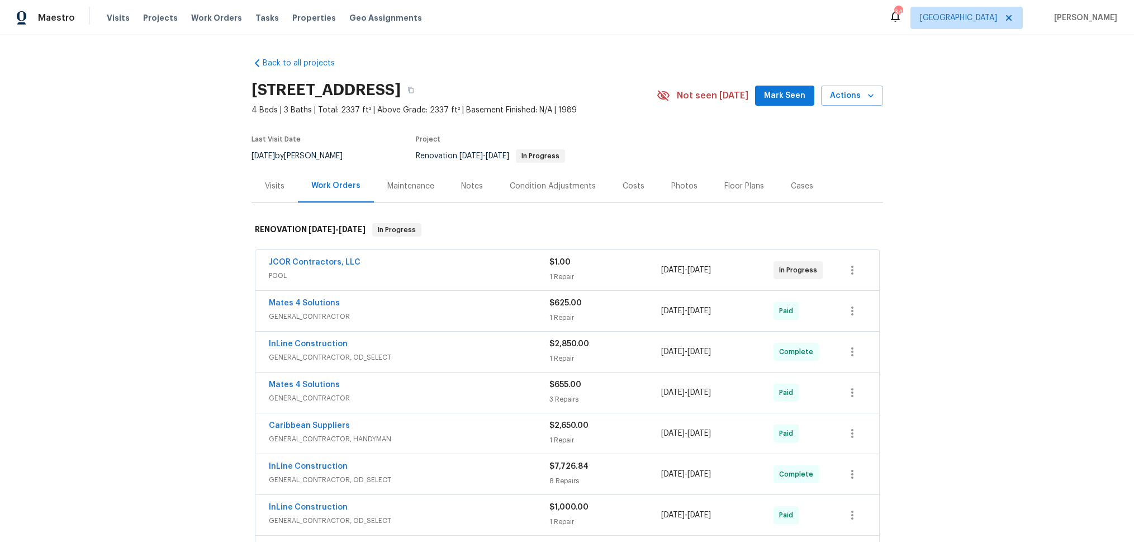
click at [625, 186] on div "Costs" at bounding box center [634, 186] width 22 height 11
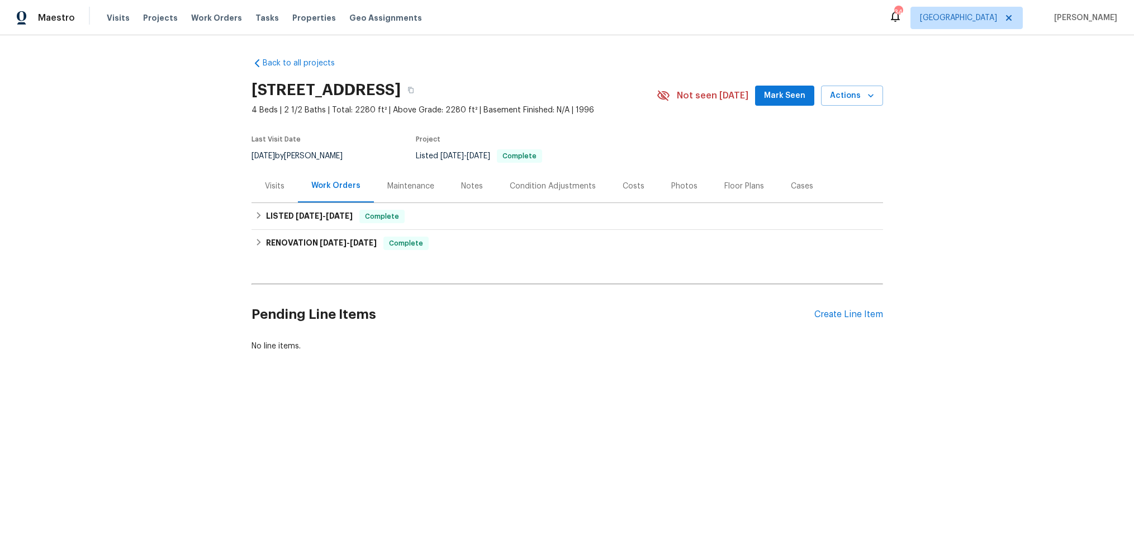
click at [632, 186] on div "Costs" at bounding box center [634, 186] width 22 height 11
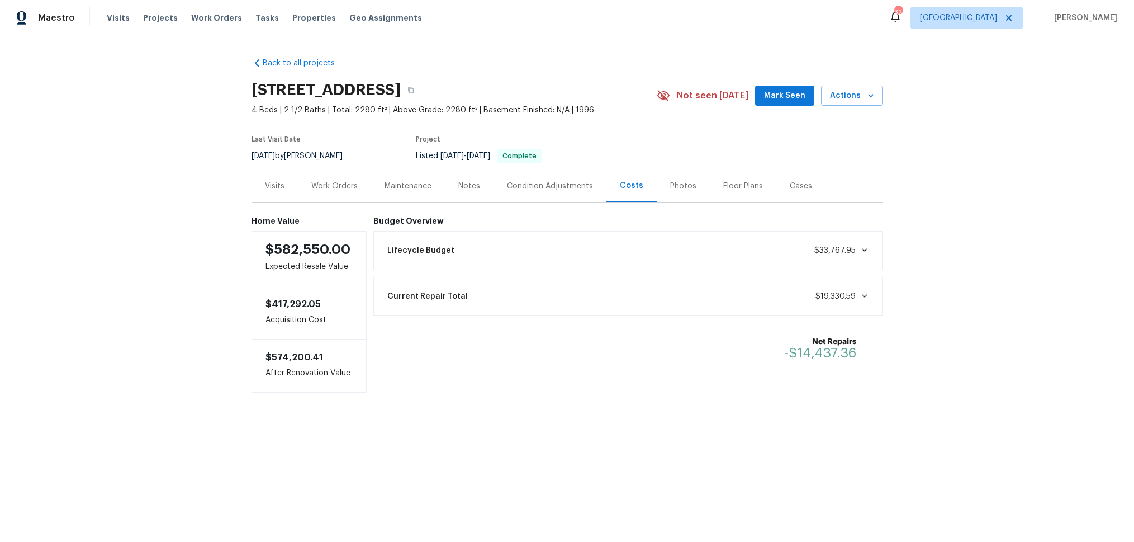
drag, startPoint x: 793, startPoint y: 185, endPoint x: 744, endPoint y: 186, distance: 49.2
click at [793, 185] on div "Cases" at bounding box center [801, 186] width 22 height 11
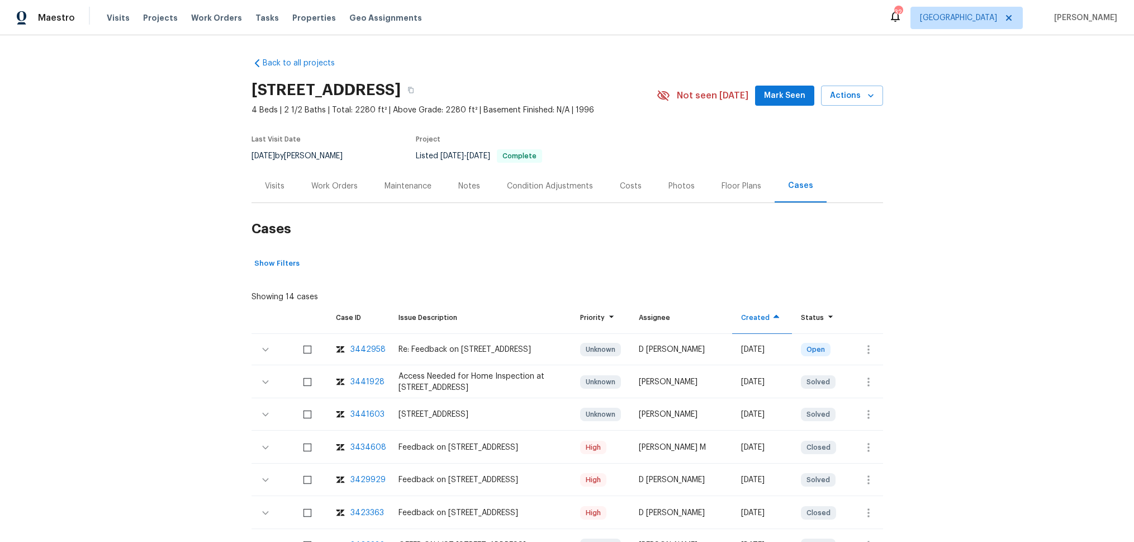
click at [734, 186] on div "Floor Plans" at bounding box center [742, 186] width 40 height 11
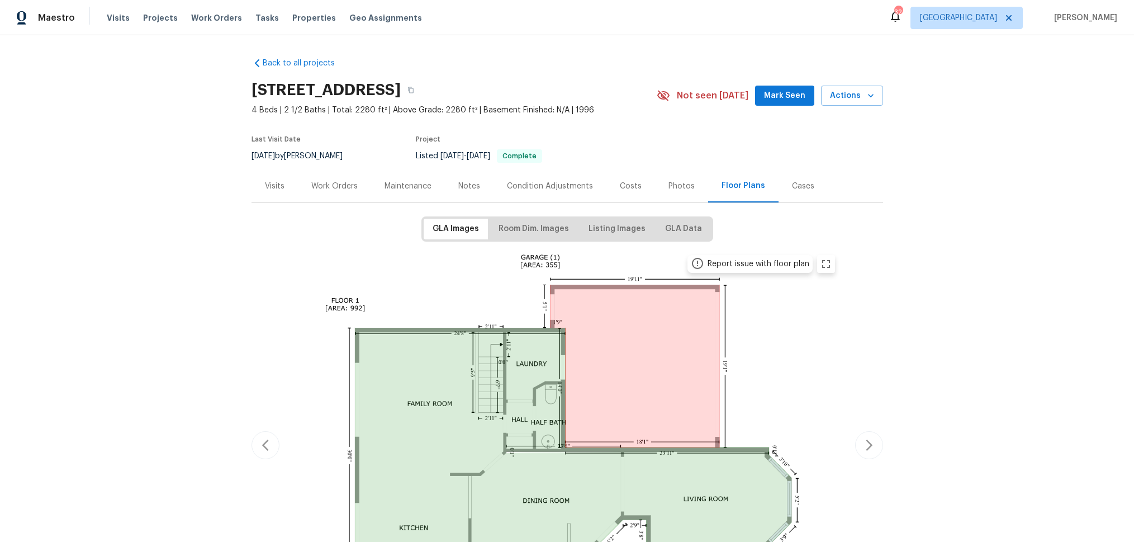
click at [676, 186] on div "Photos" at bounding box center [681, 186] width 26 height 11
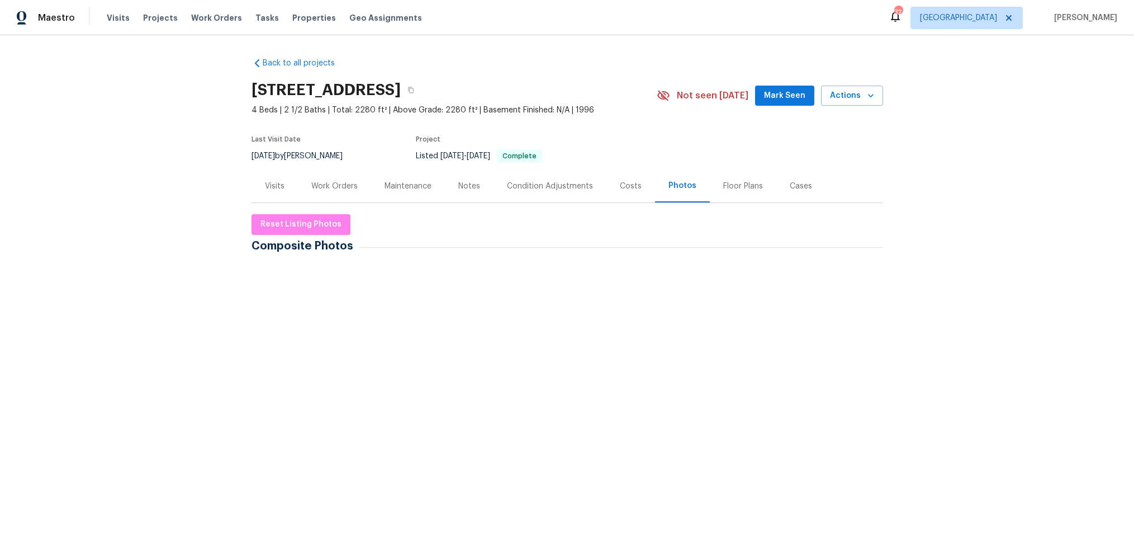
drag, startPoint x: 617, startPoint y: 186, endPoint x: 584, endPoint y: 188, distance: 32.5
click at [620, 186] on div "Costs" at bounding box center [631, 186] width 22 height 11
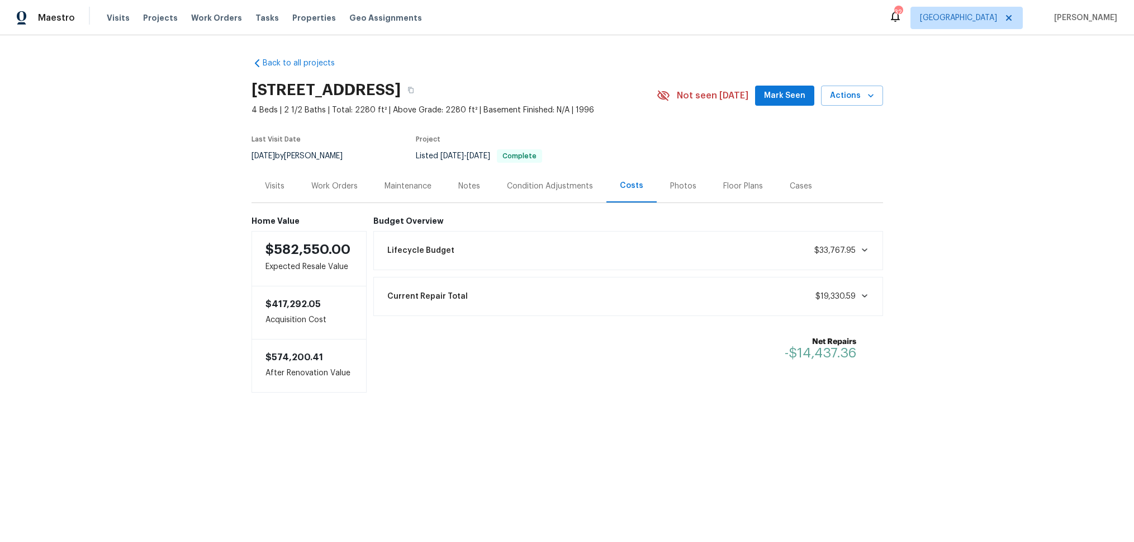
click at [545, 187] on div "Condition Adjustments" at bounding box center [550, 186] width 86 height 11
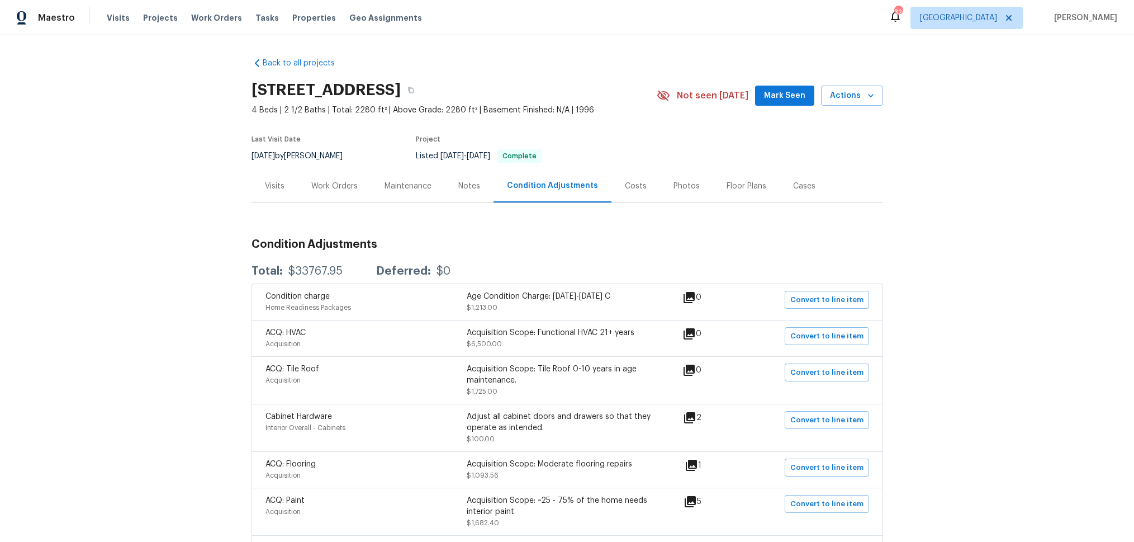
click at [406, 187] on div "Maintenance" at bounding box center [408, 186] width 47 height 11
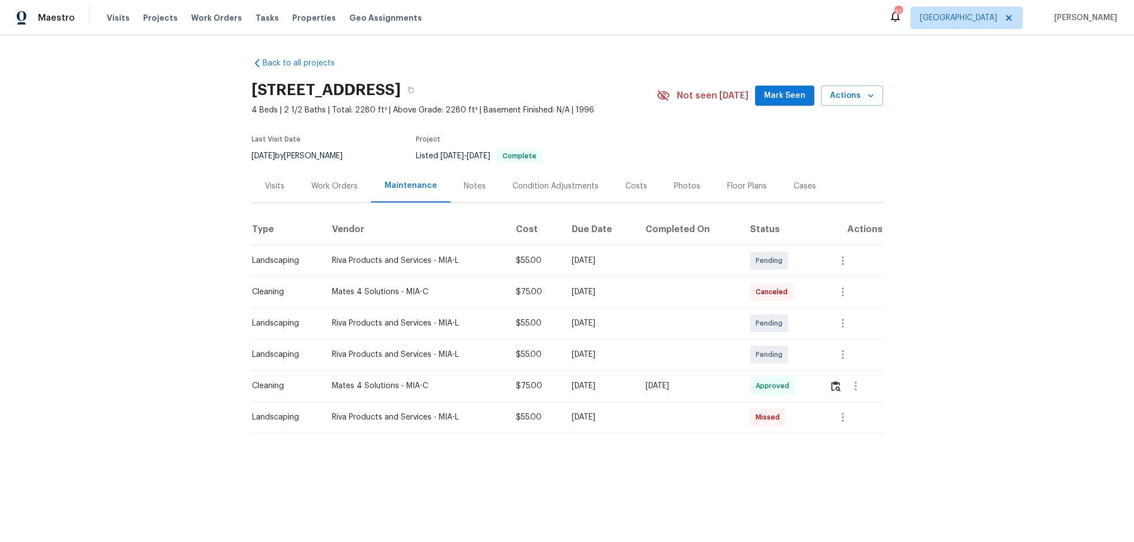
drag, startPoint x: 320, startPoint y: 184, endPoint x: 289, endPoint y: 188, distance: 30.9
click at [320, 184] on div "Work Orders" at bounding box center [334, 186] width 46 height 11
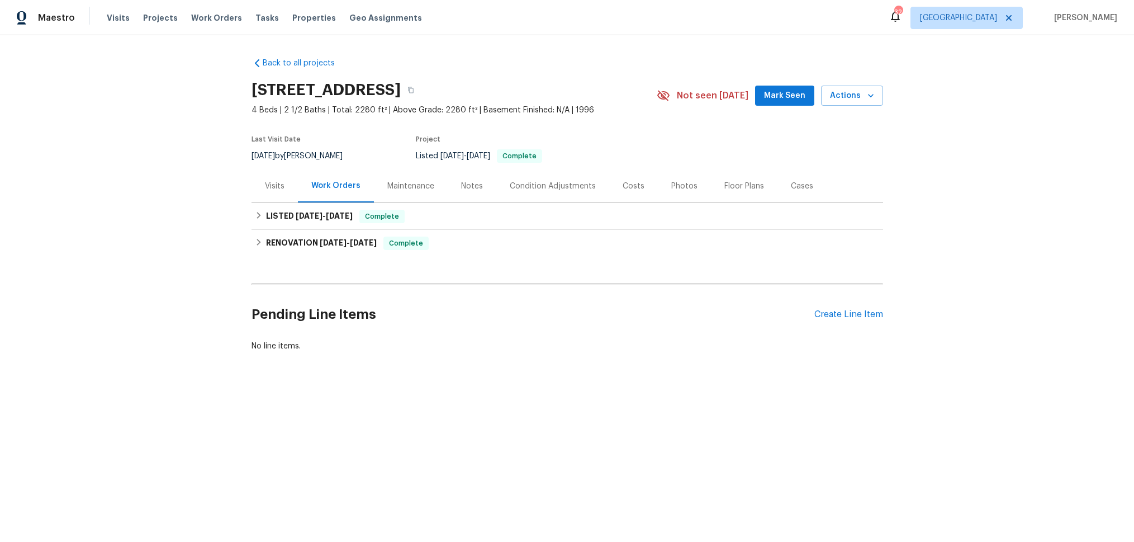
click at [280, 188] on div "Visits" at bounding box center [275, 186] width 20 height 11
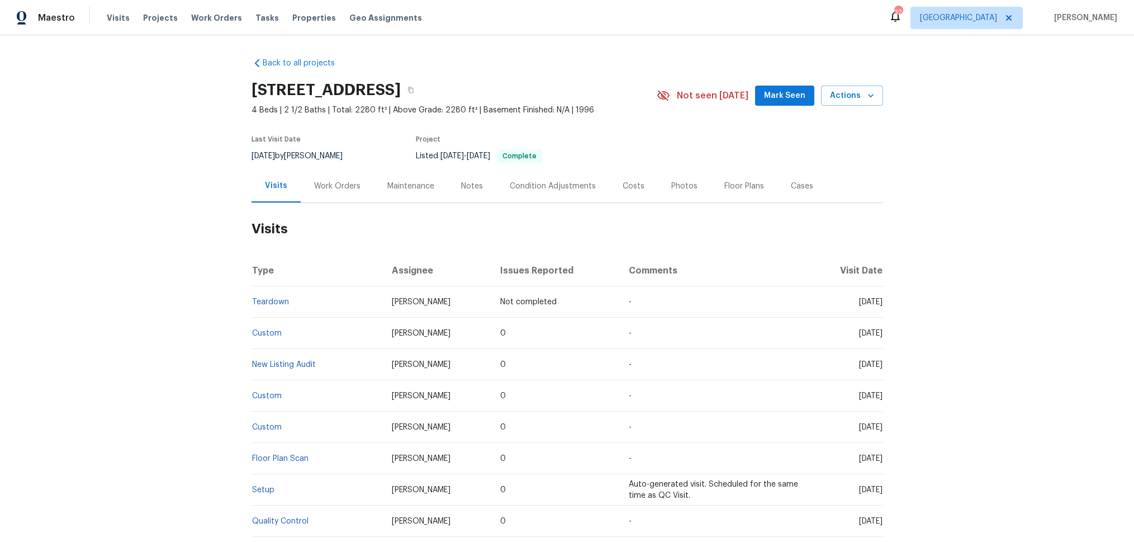
click at [329, 184] on div "Work Orders" at bounding box center [337, 186] width 46 height 11
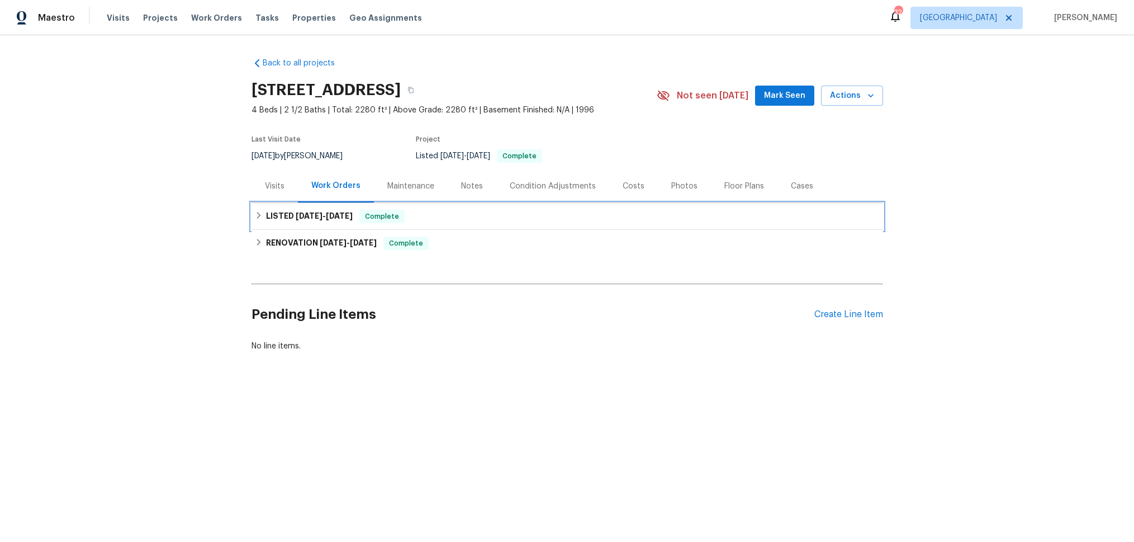
click at [257, 214] on icon at bounding box center [259, 215] width 8 height 8
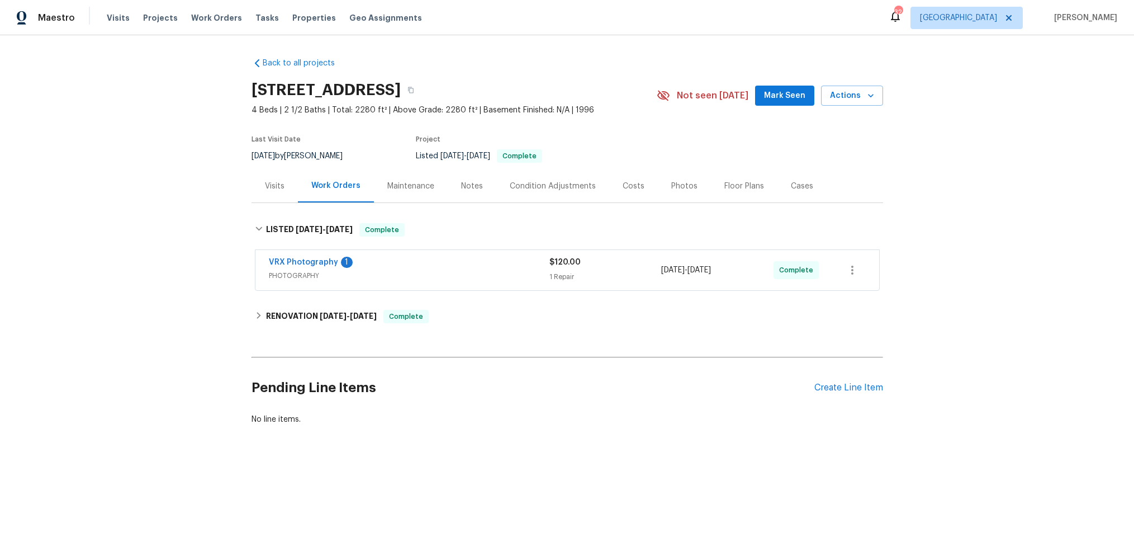
click at [783, 187] on div "Cases" at bounding box center [801, 185] width 49 height 33
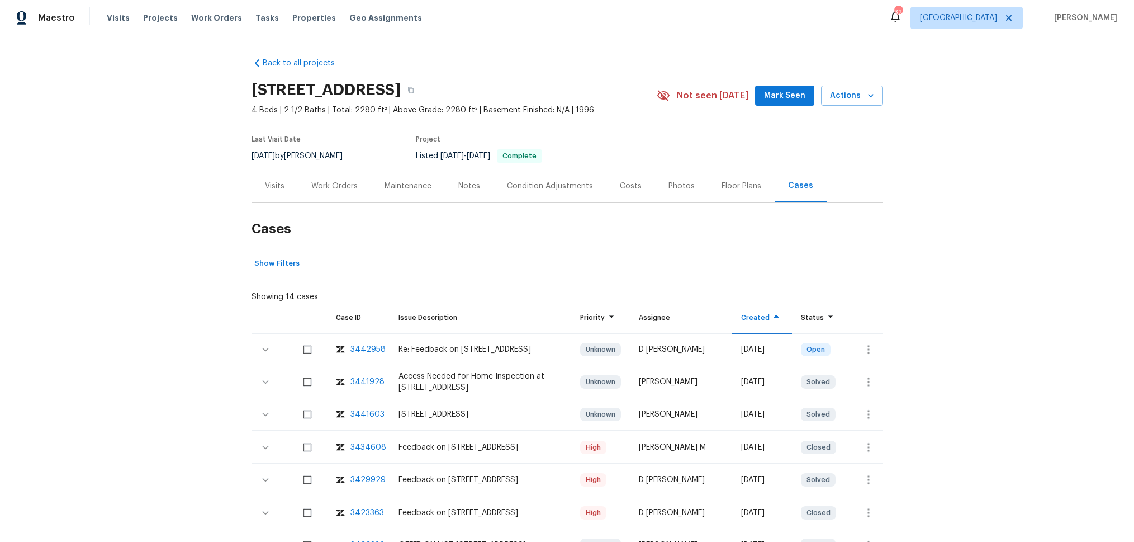
click at [731, 188] on div "Floor Plans" at bounding box center [742, 186] width 40 height 11
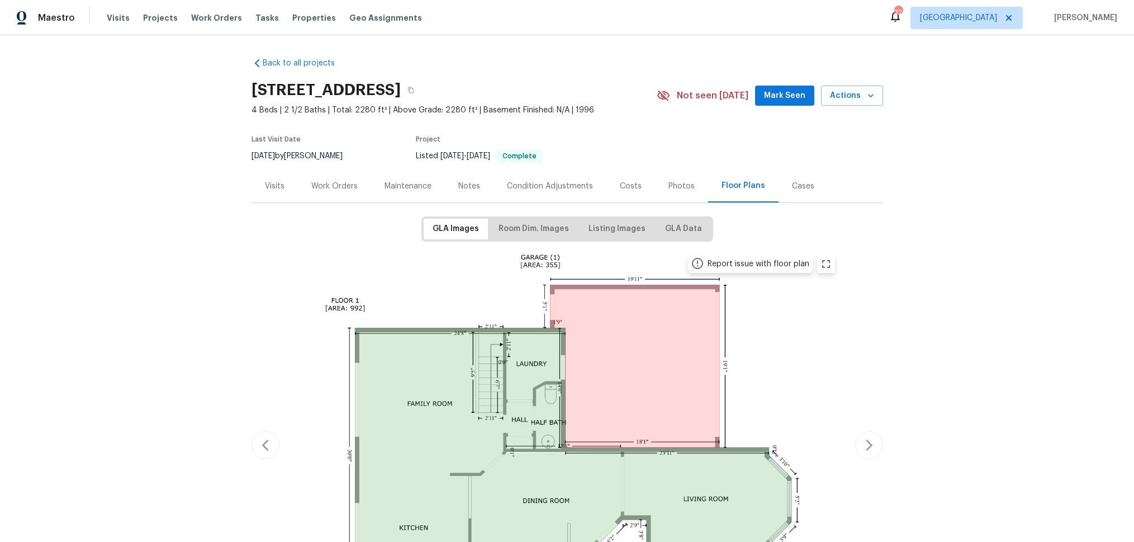
click at [655, 188] on div "Photos" at bounding box center [681, 185] width 53 height 33
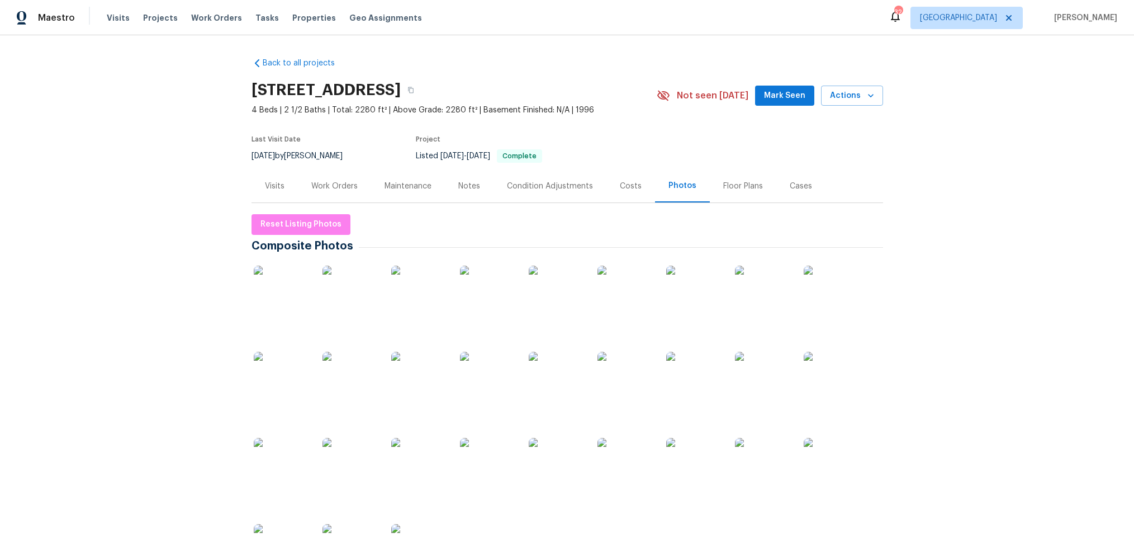
click at [611, 186] on div "Costs" at bounding box center [630, 185] width 49 height 33
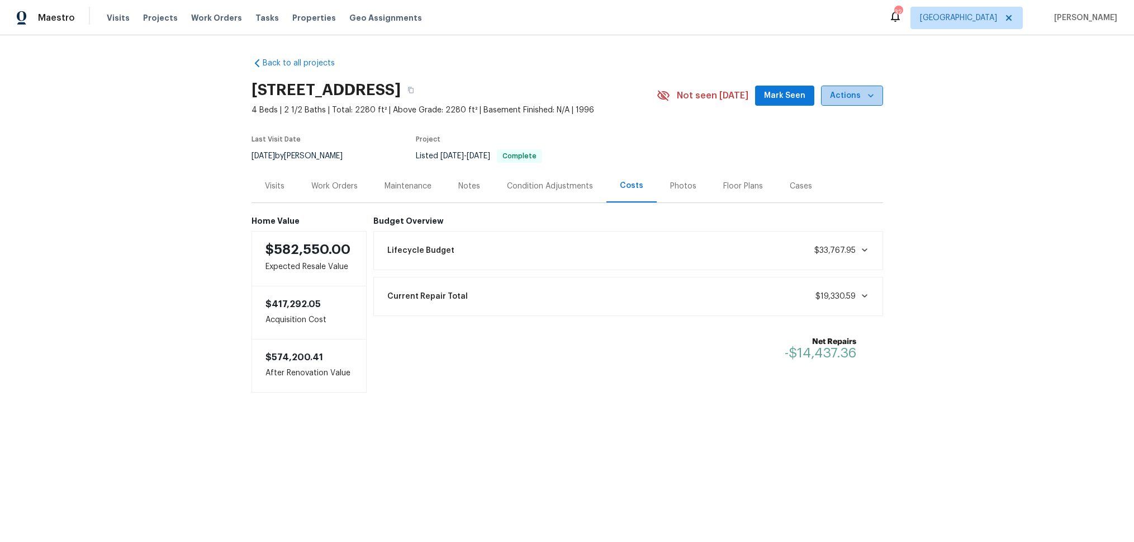
click at [855, 96] on span "Actions" at bounding box center [852, 96] width 44 height 14
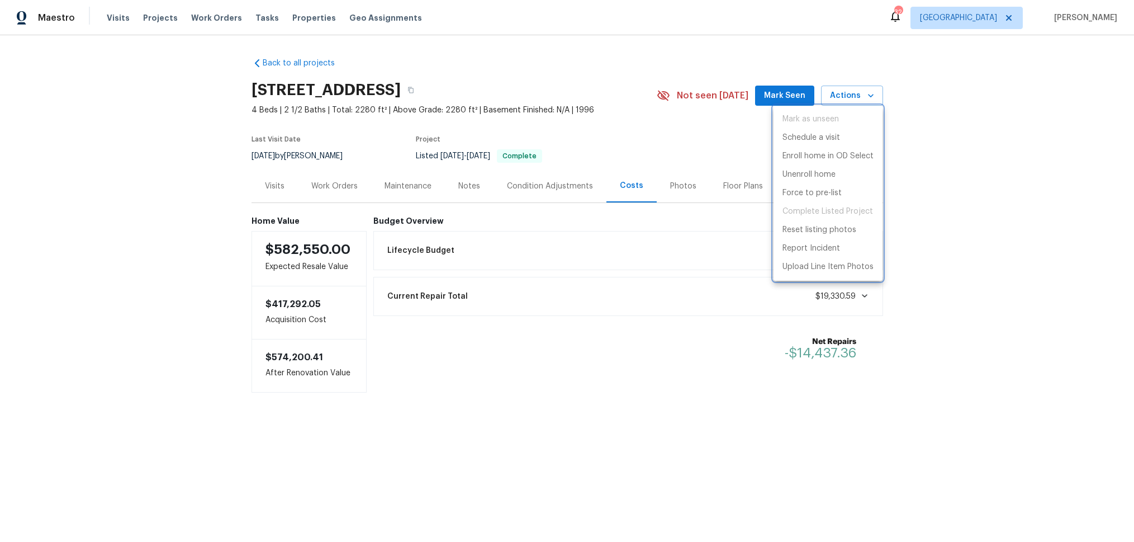
click at [978, 151] on div at bounding box center [567, 271] width 1134 height 542
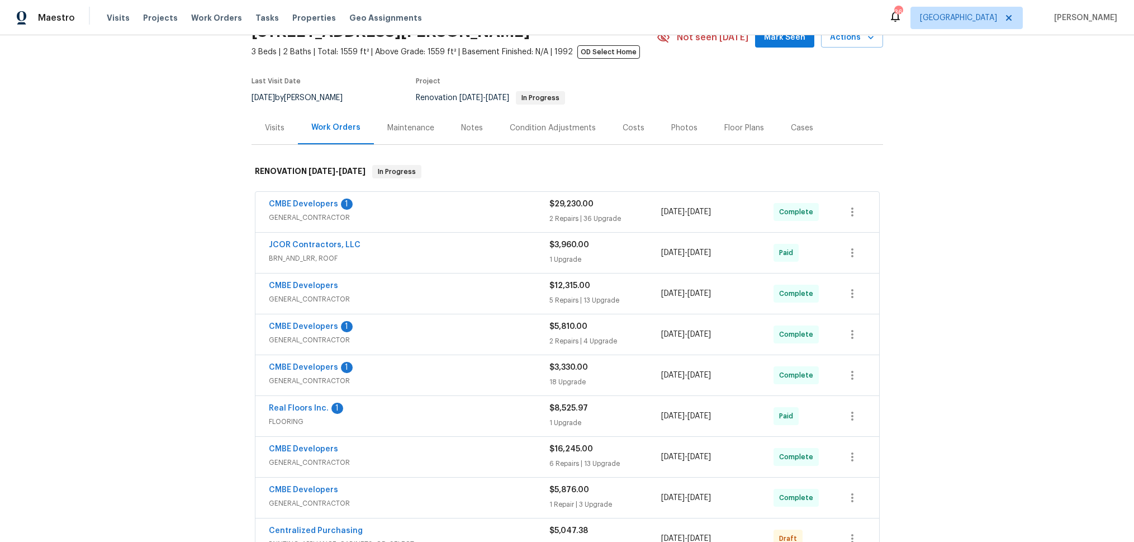
scroll to position [64, 0]
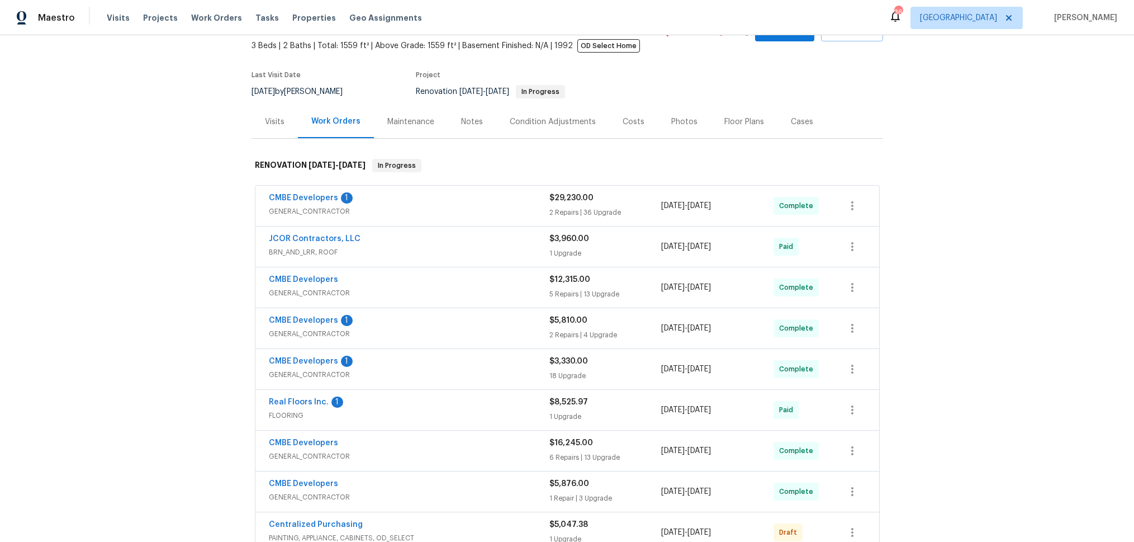
click at [468, 119] on div "Notes" at bounding box center [472, 121] width 22 height 11
